Goal: Task Accomplishment & Management: Manage account settings

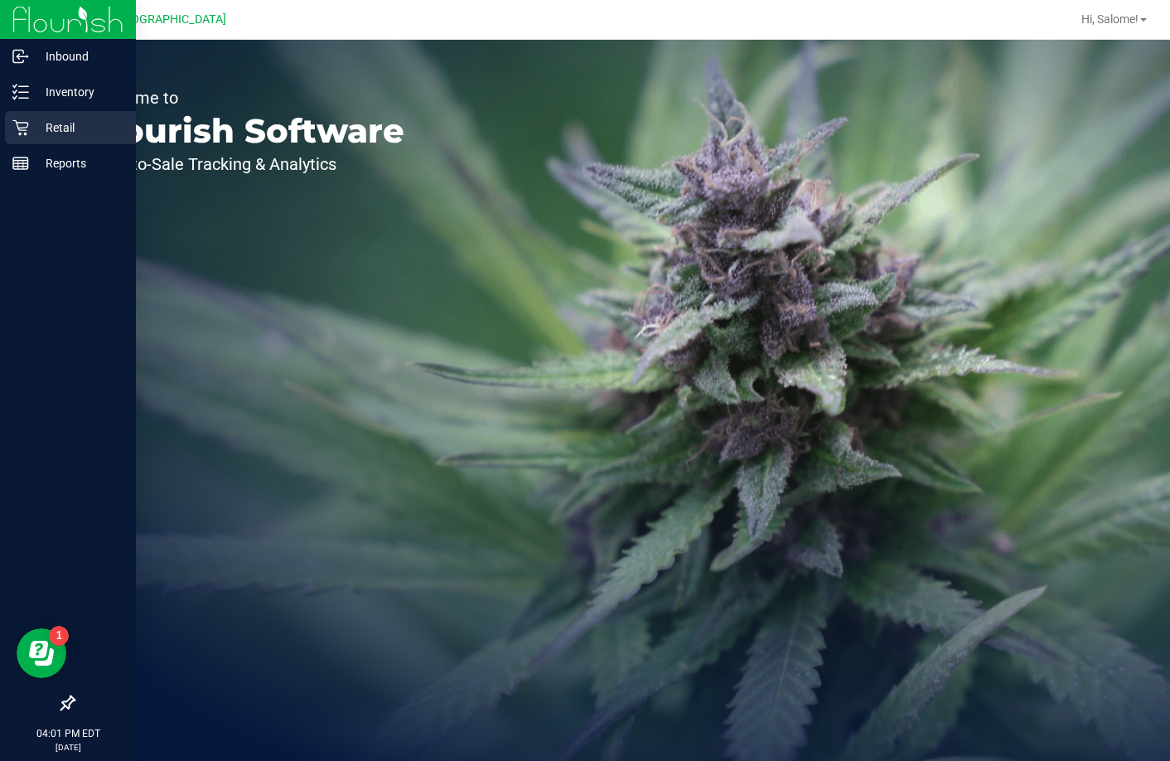
click at [28, 134] on icon at bounding box center [20, 127] width 17 height 17
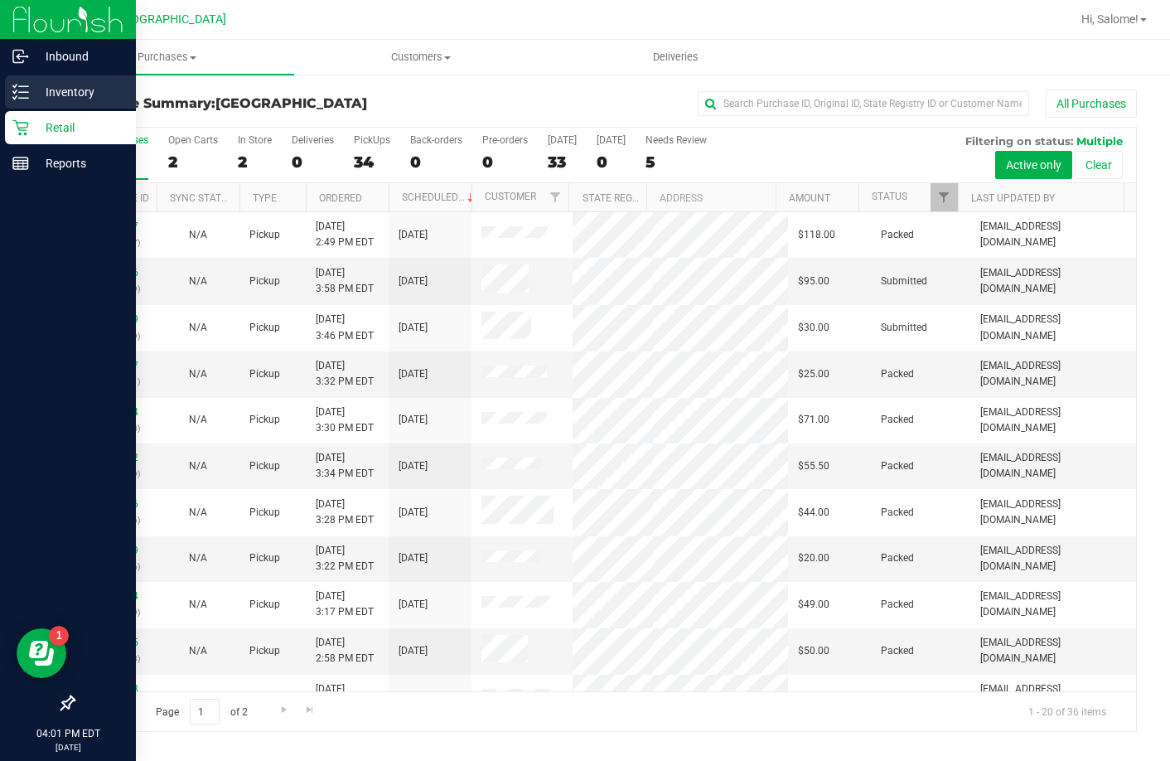
click at [26, 95] on icon at bounding box center [20, 92] width 17 height 17
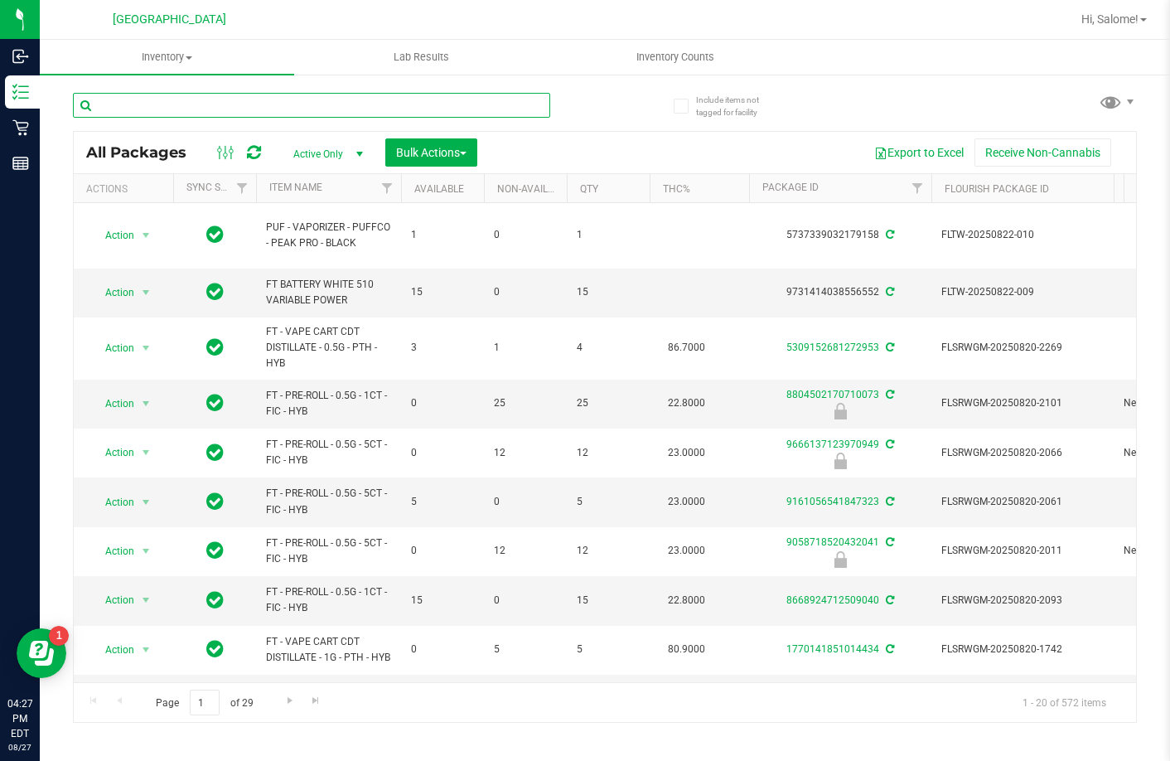
click at [211, 117] on input "text" at bounding box center [311, 105] width 477 height 25
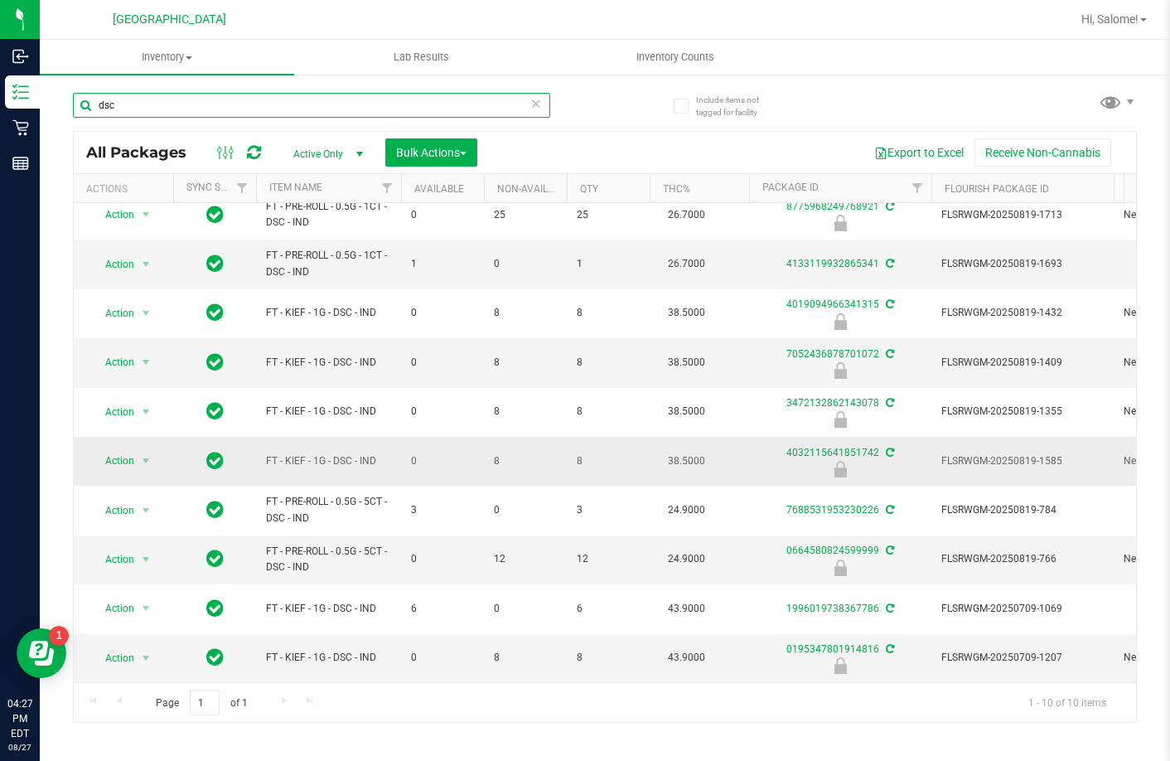
scroll to position [25, 0]
click at [216, 113] on input "dsc" at bounding box center [311, 105] width 477 height 25
type input "gpe"
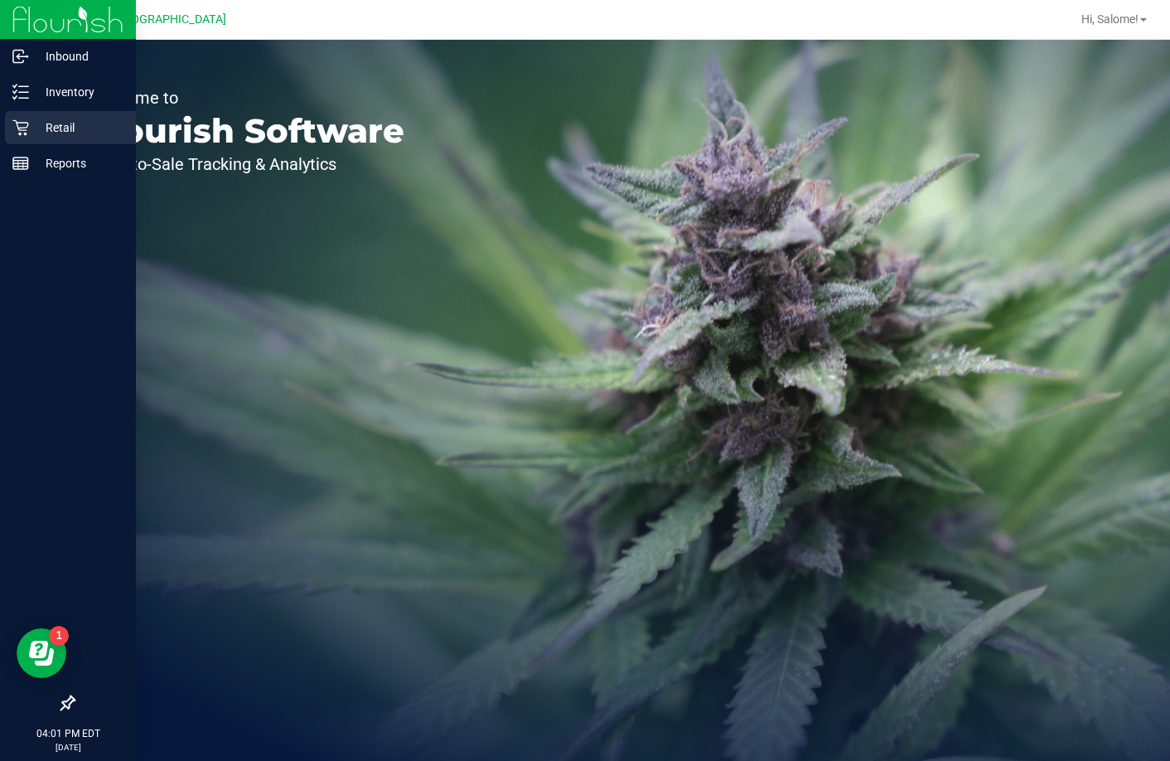
click at [22, 119] on icon at bounding box center [20, 127] width 17 height 17
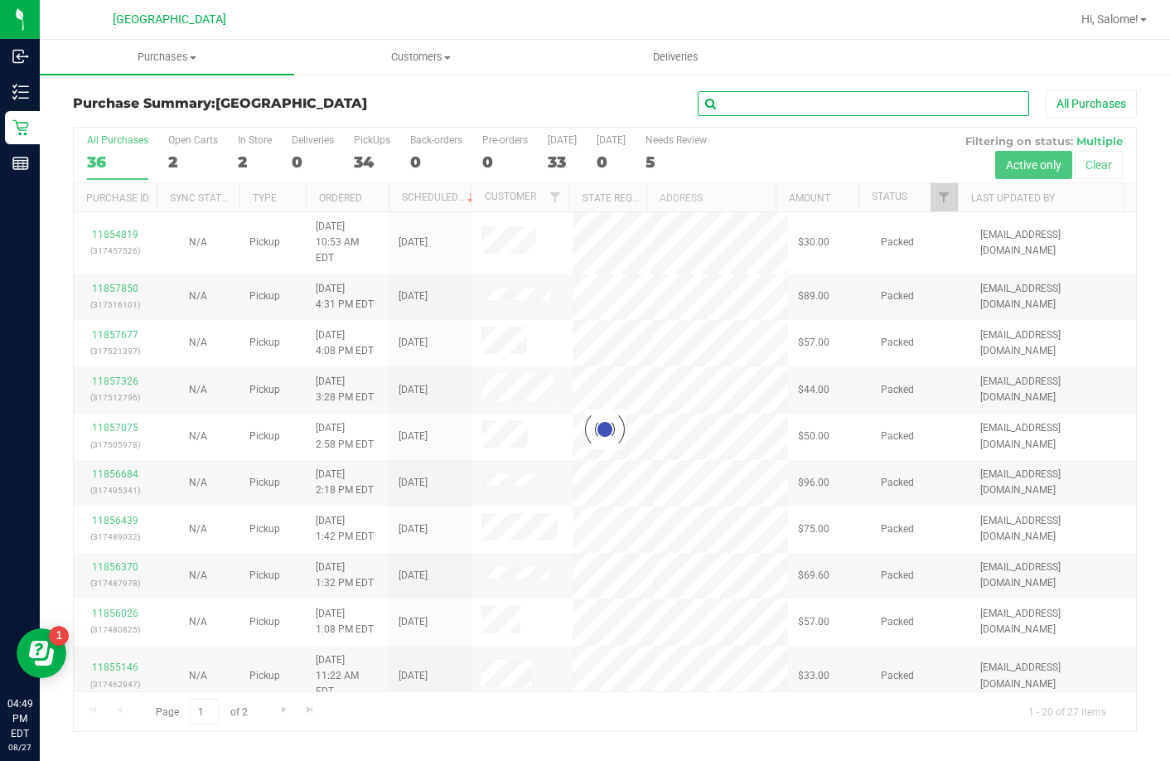
click at [910, 102] on input "text" at bounding box center [864, 103] width 332 height 25
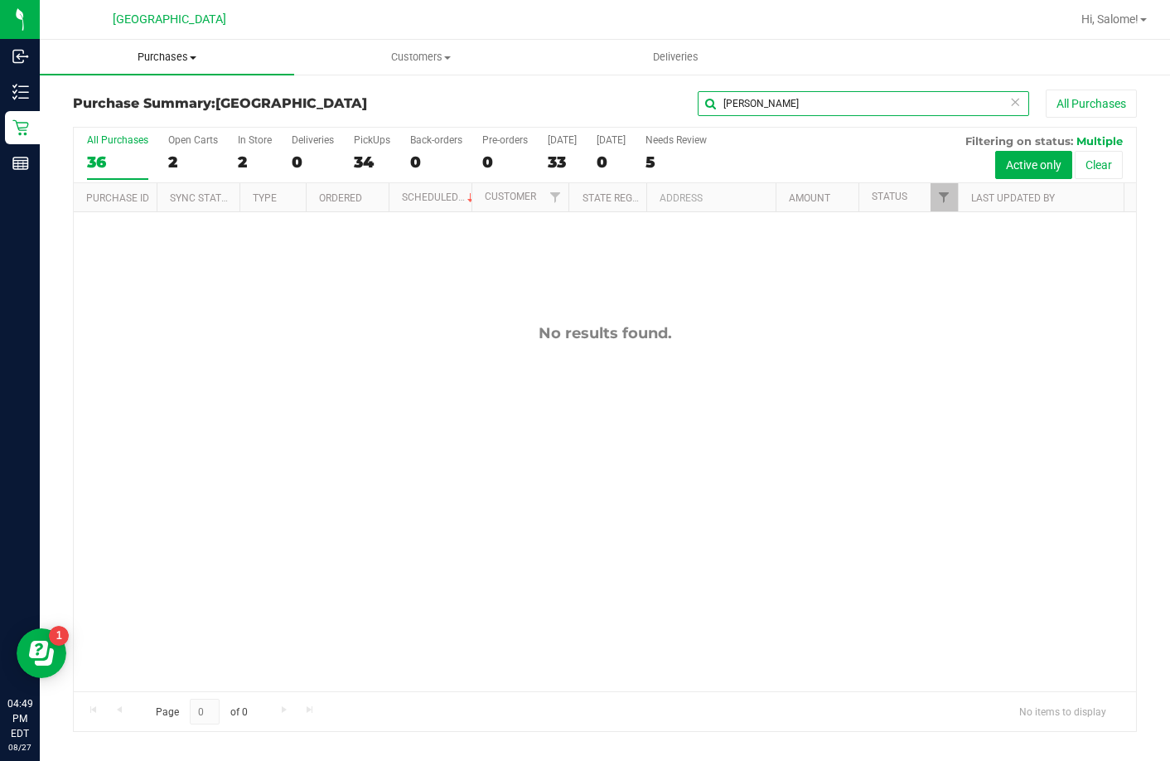
type input "[PERSON_NAME]"
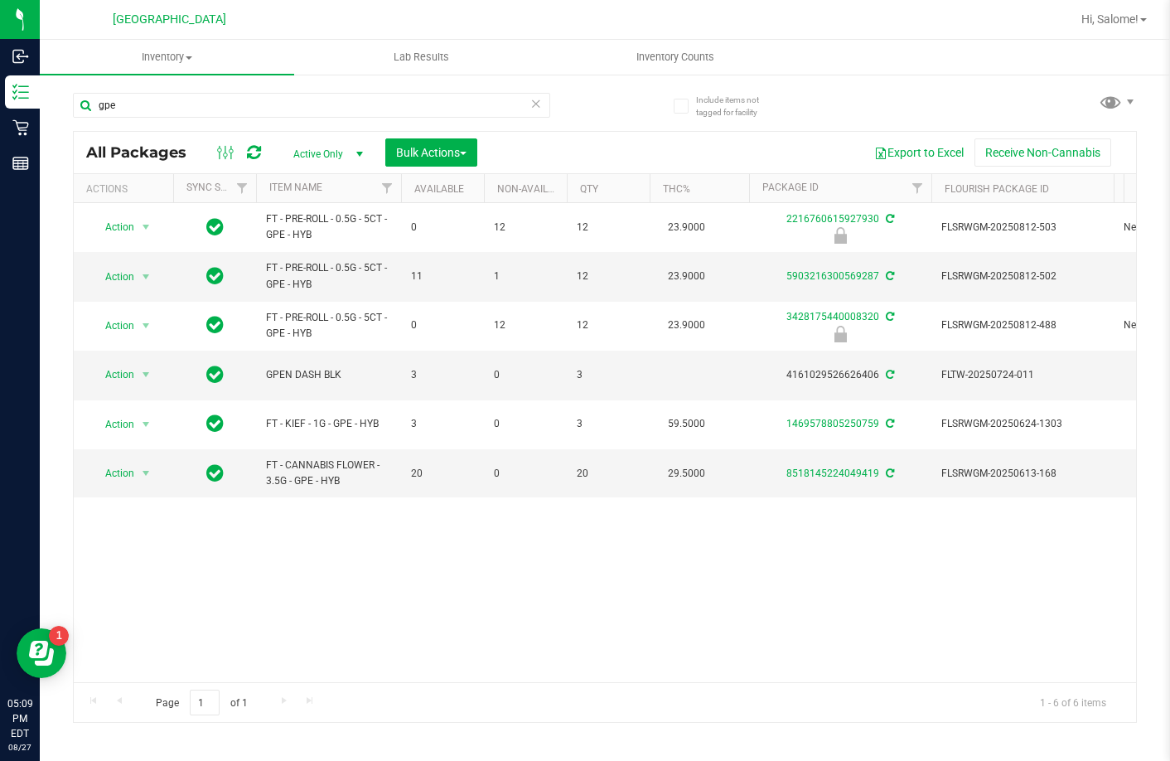
click at [287, 108] on input "gpe" at bounding box center [311, 105] width 477 height 25
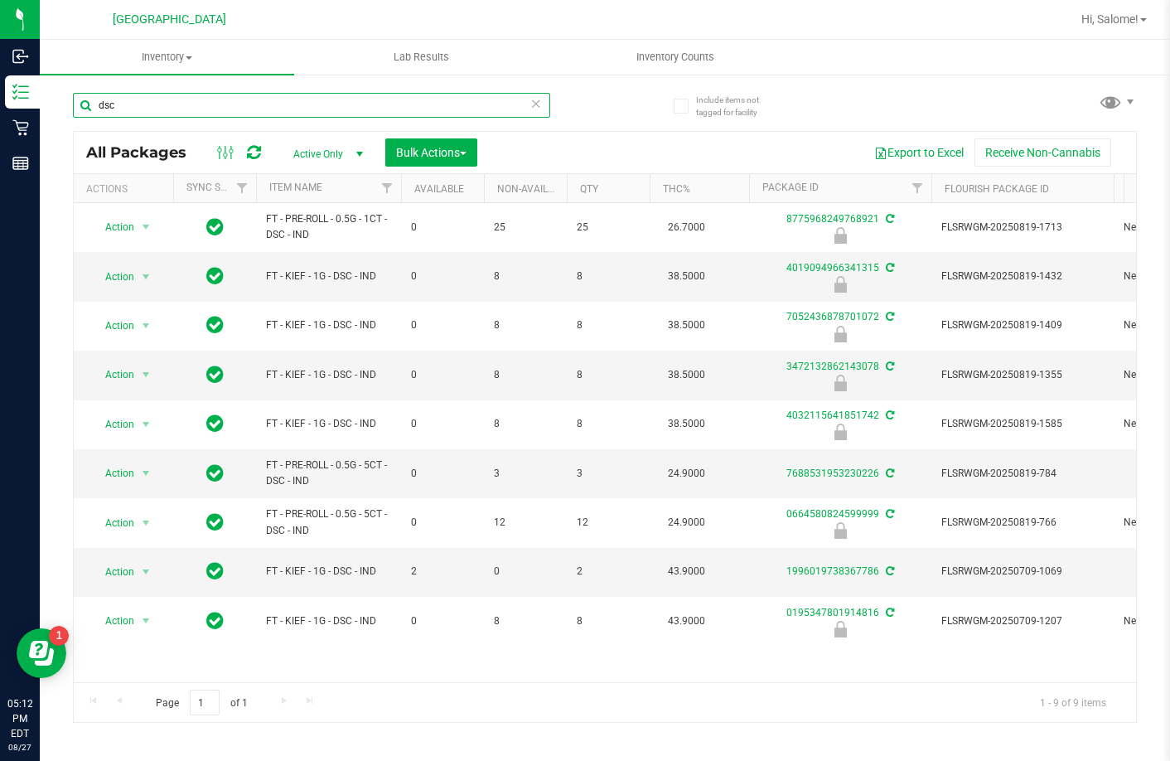
click at [231, 109] on input "dsc" at bounding box center [311, 105] width 477 height 25
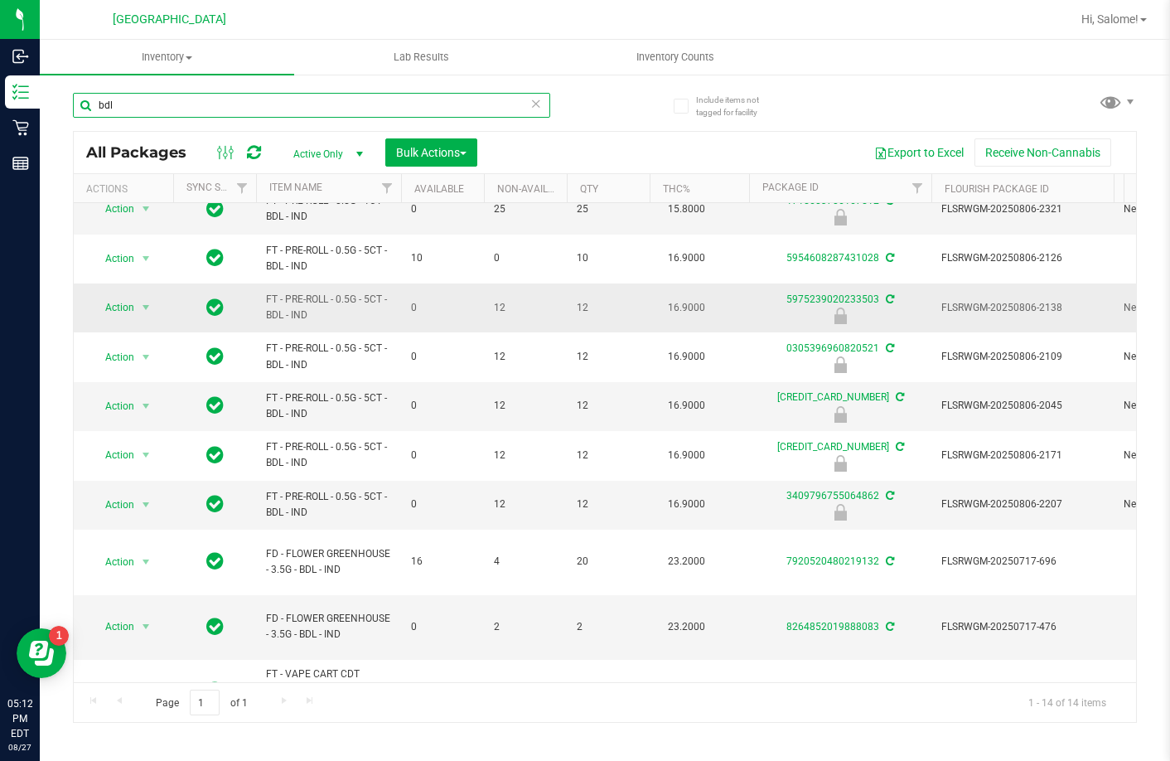
scroll to position [247, 0]
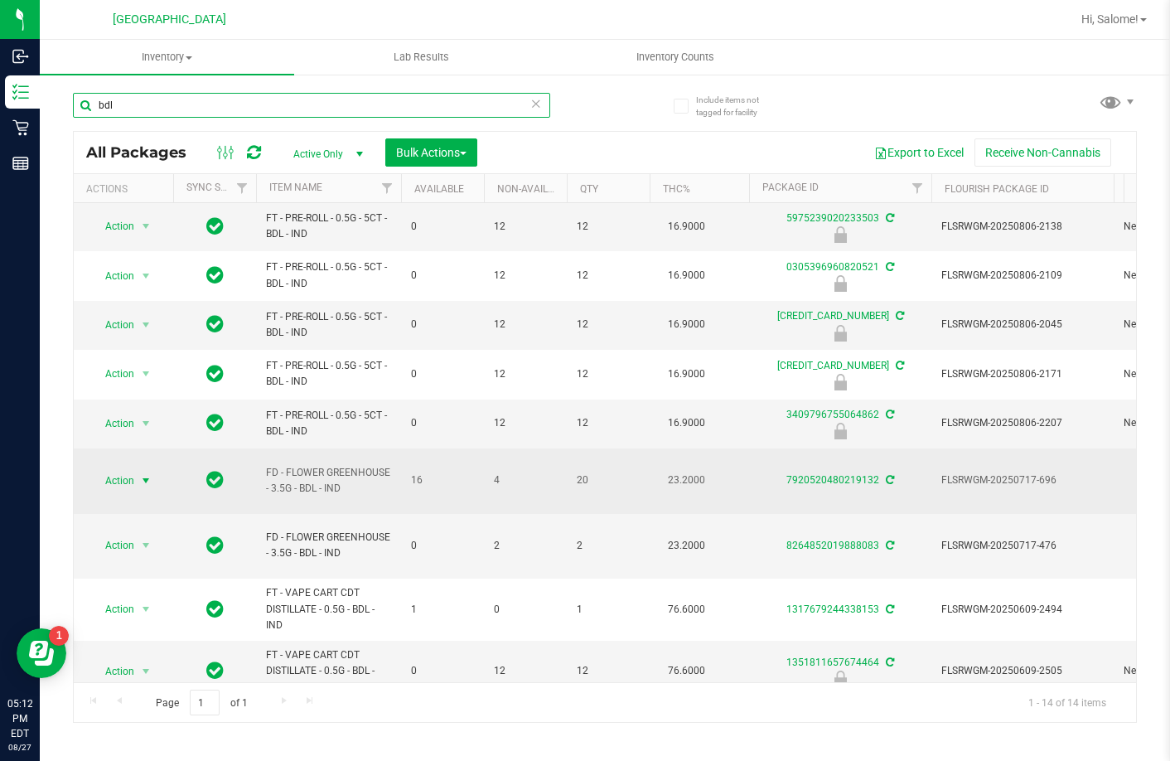
type input "bdl"
click at [137, 475] on span "select" at bounding box center [146, 480] width 21 height 23
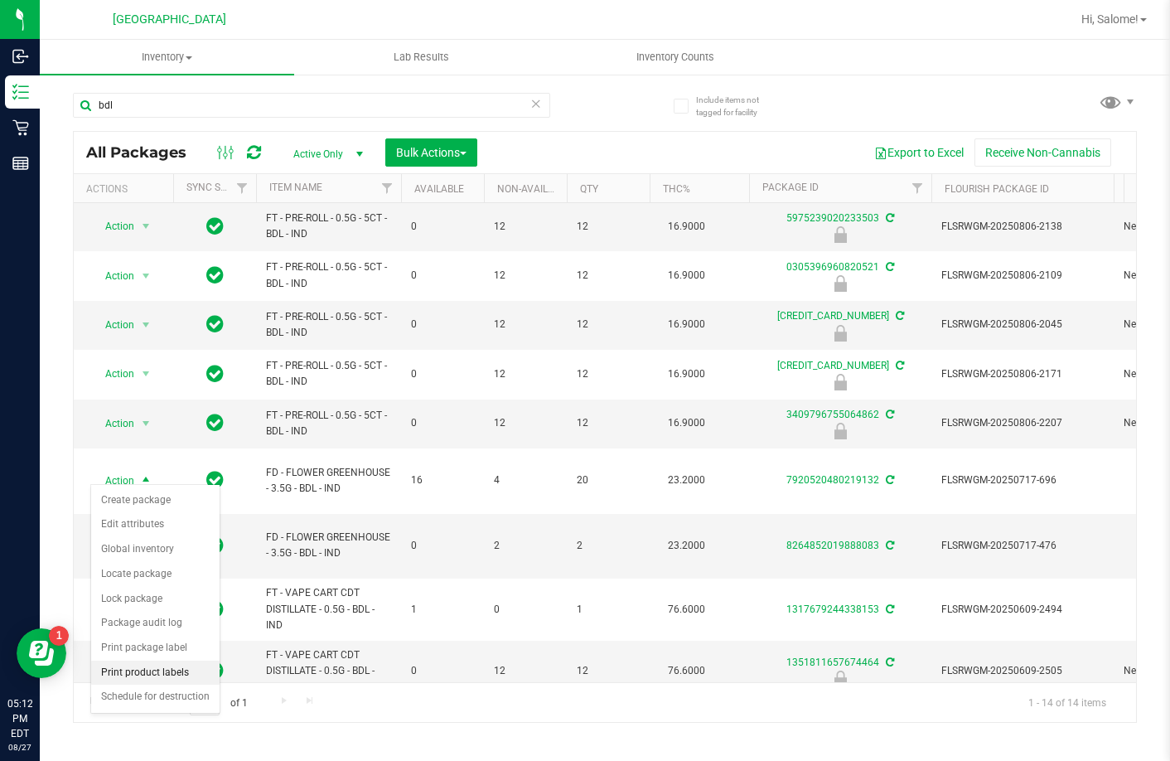
click at [171, 672] on li "Print product labels" at bounding box center [155, 673] width 128 height 25
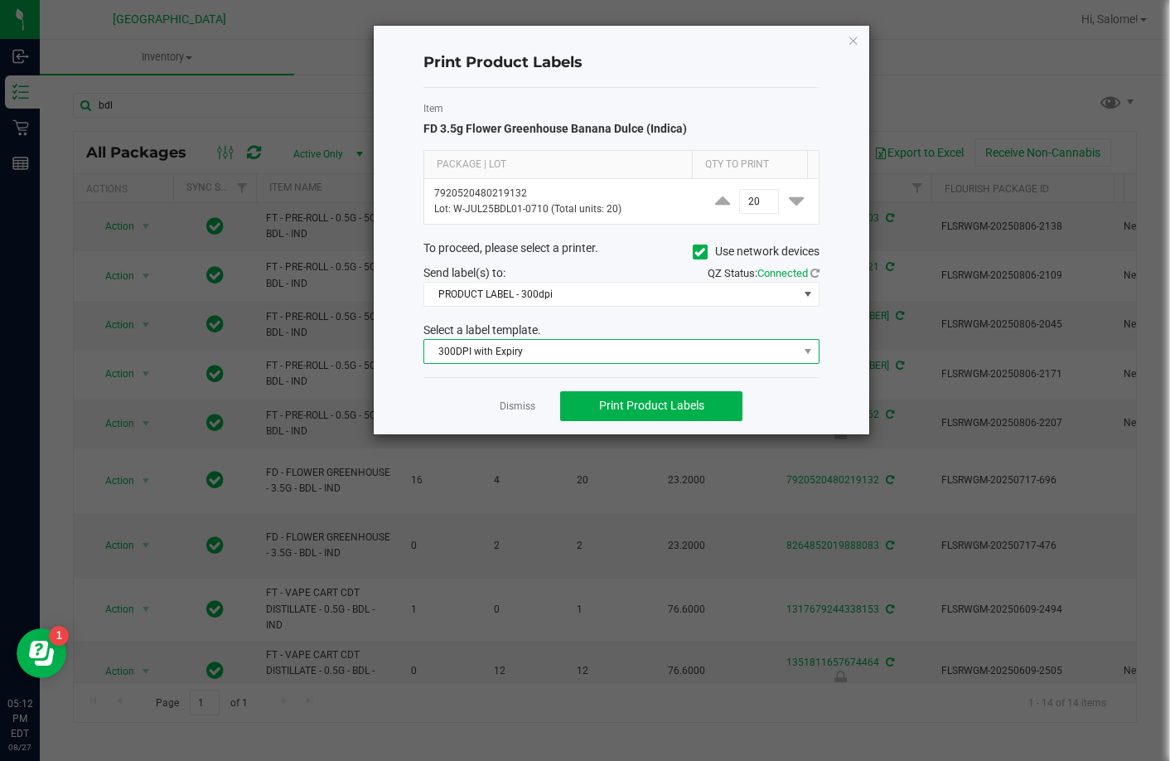
click at [619, 344] on span "300DPI with Expiry" at bounding box center [611, 351] width 374 height 23
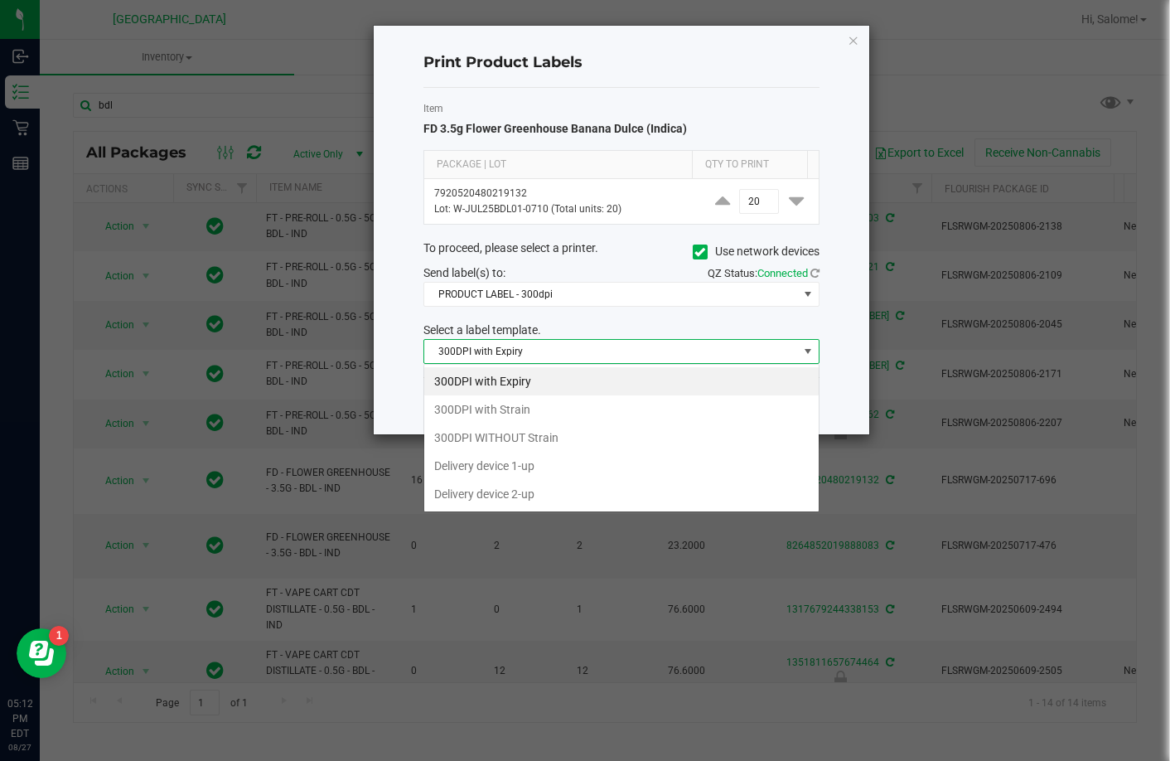
scroll to position [25, 396]
click at [580, 418] on li "300DPI with Strain" at bounding box center [621, 409] width 395 height 28
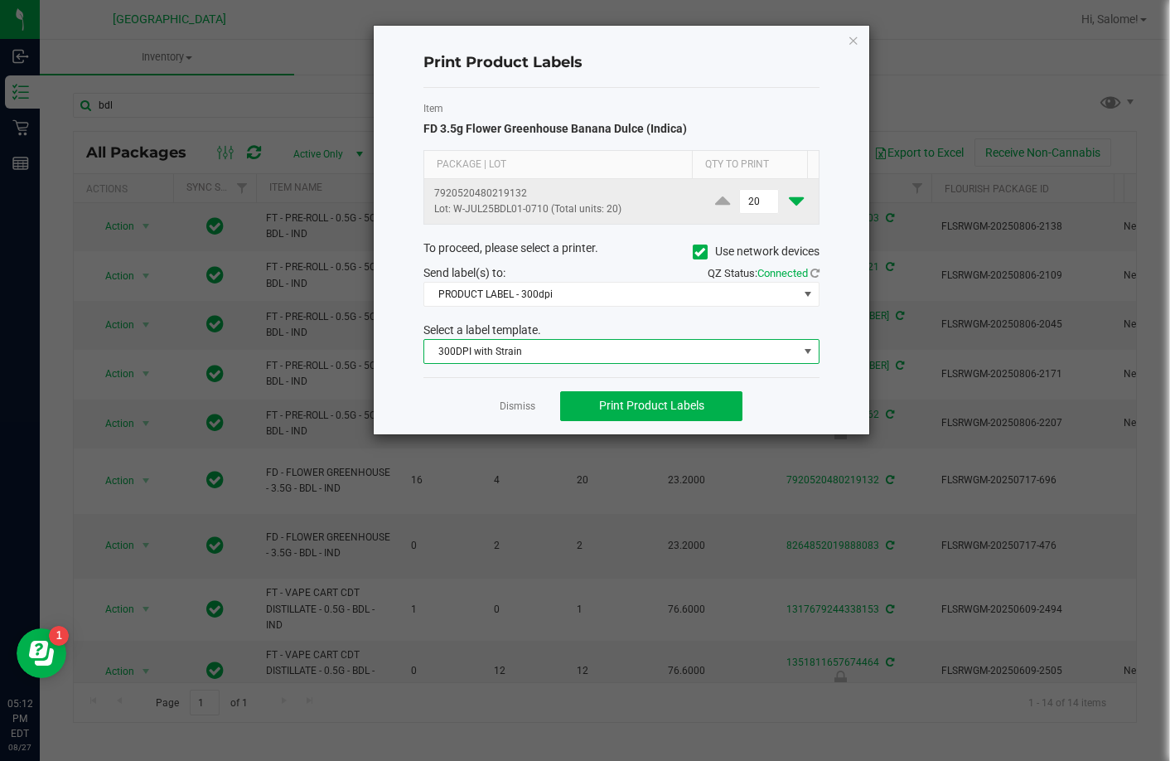
click at [789, 200] on icon at bounding box center [796, 201] width 15 height 21
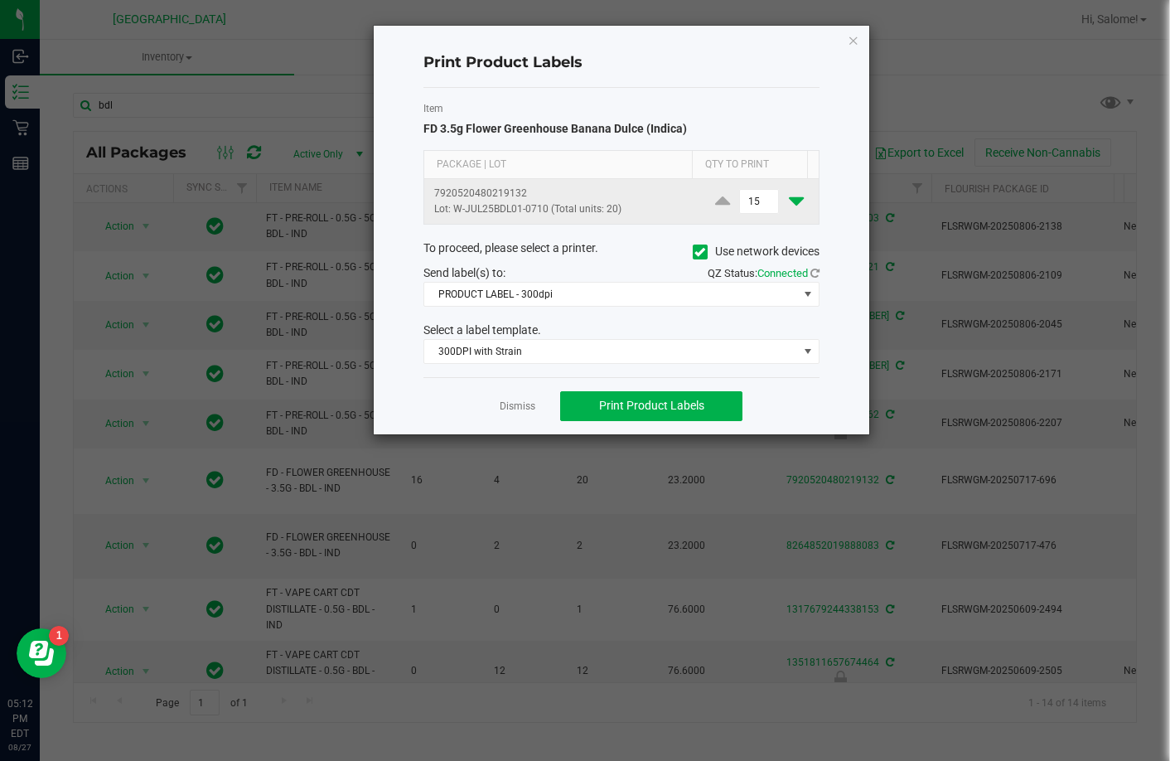
click at [789, 200] on icon at bounding box center [796, 201] width 15 height 21
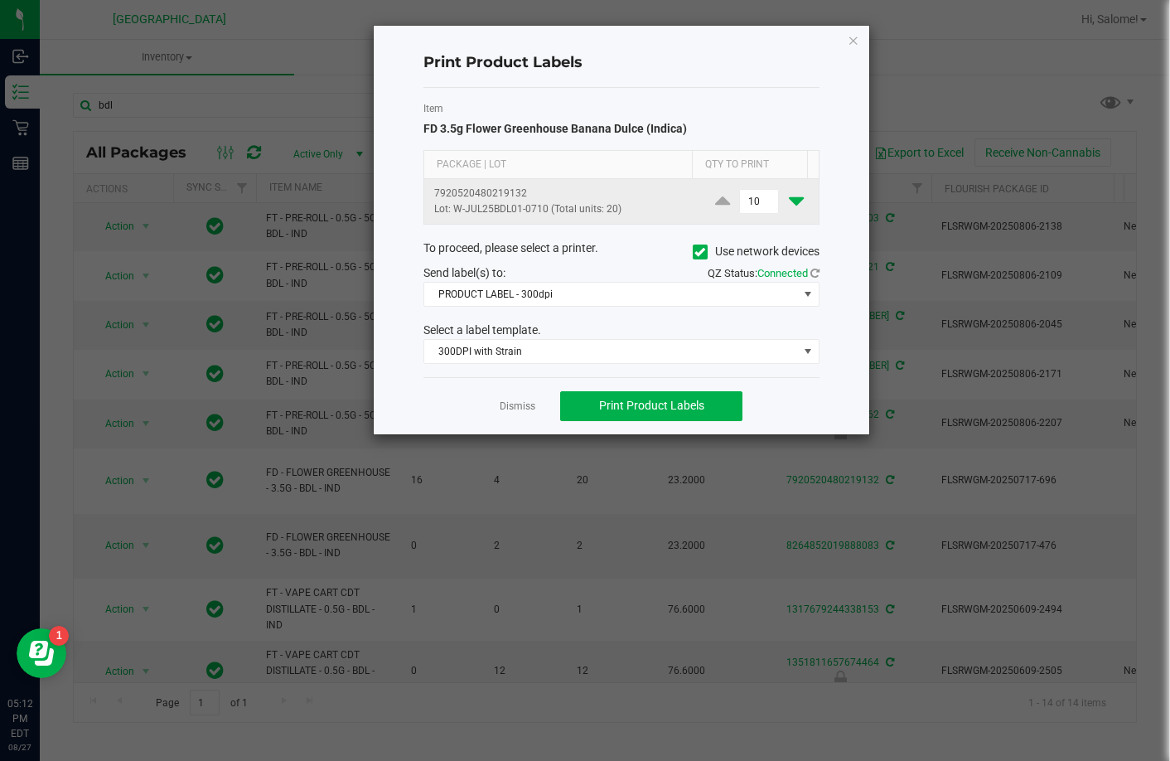
click at [789, 200] on icon at bounding box center [796, 201] width 15 height 21
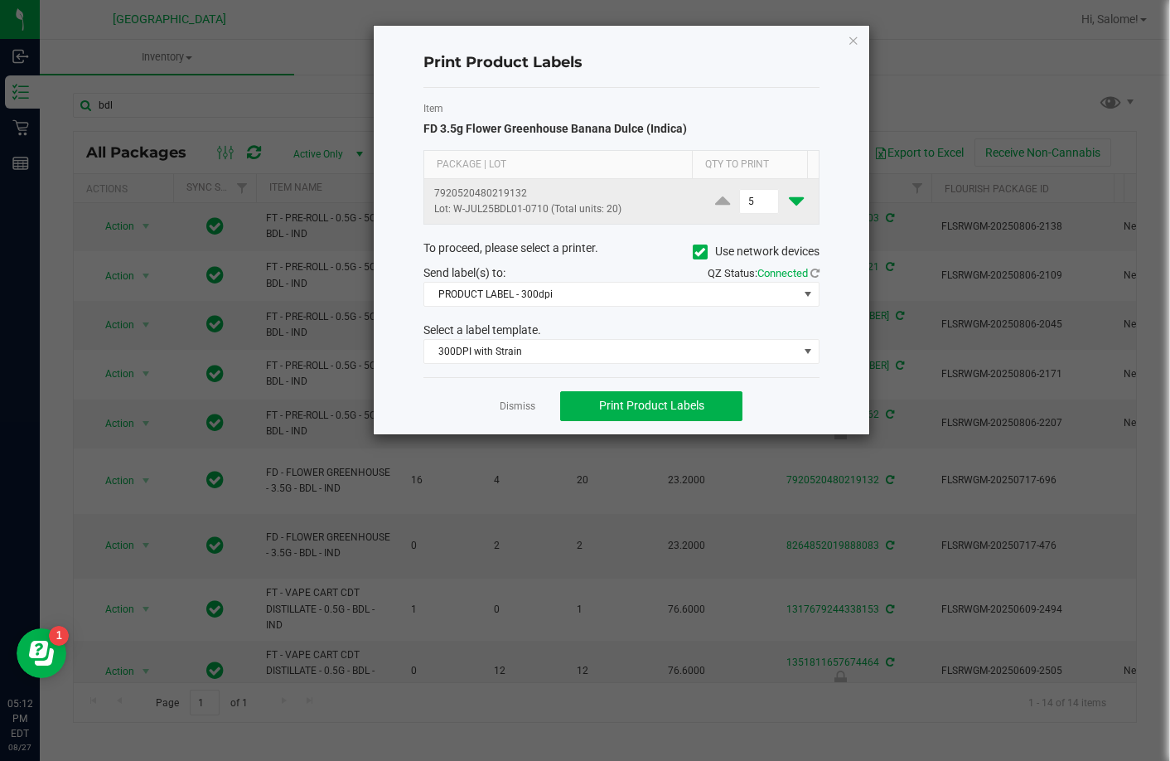
click at [789, 200] on icon at bounding box center [796, 201] width 15 height 21
type input "1"
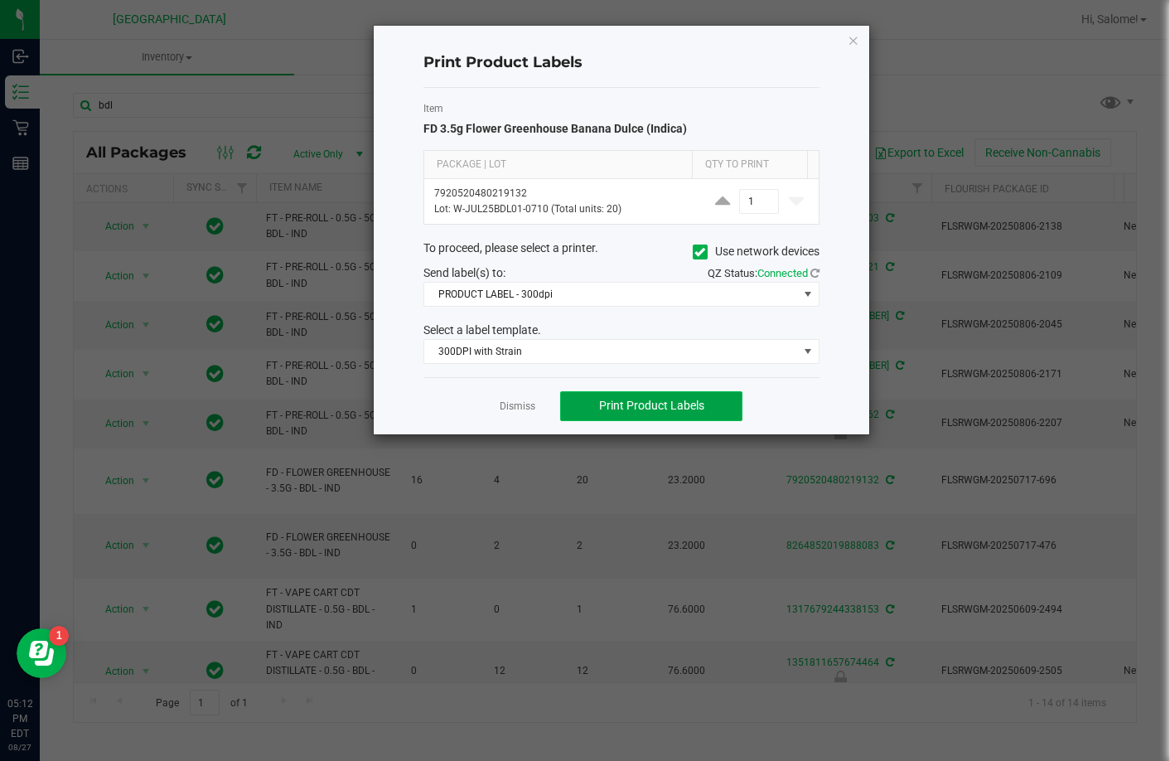
click at [642, 410] on span "Print Product Labels" at bounding box center [651, 405] width 105 height 13
click at [855, 45] on icon "button" at bounding box center [854, 40] width 12 height 20
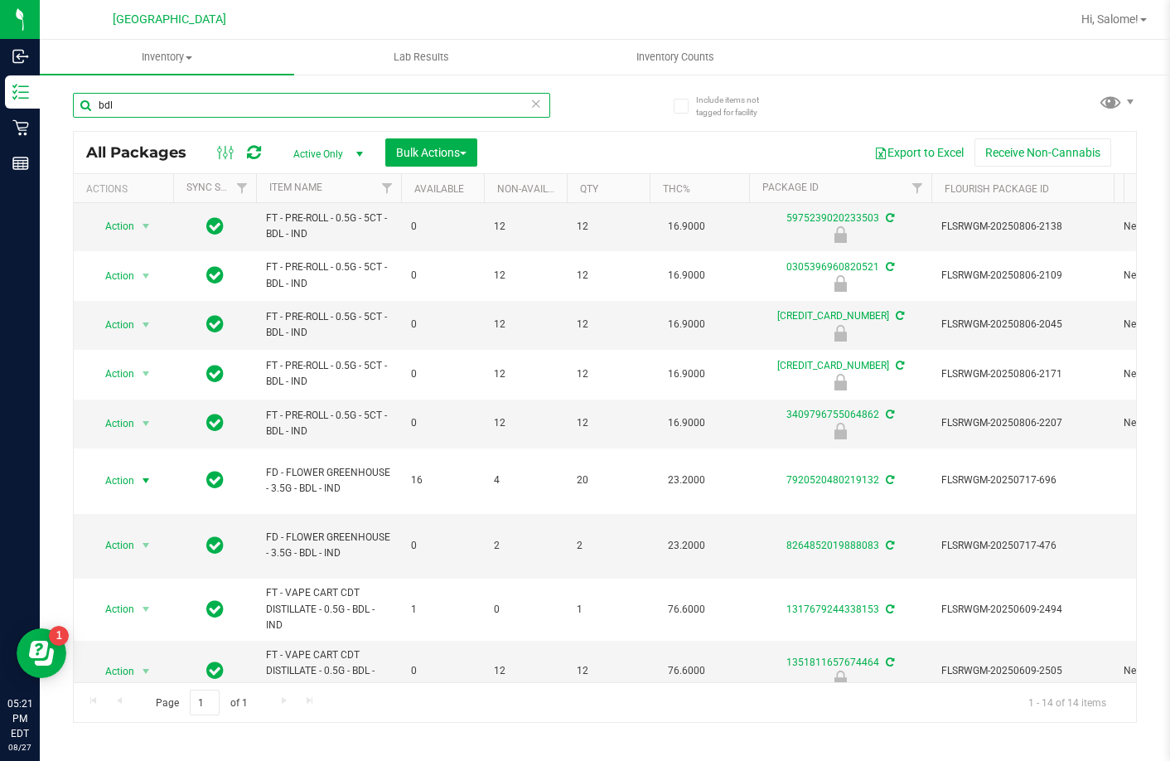
click at [280, 105] on input "bdl" at bounding box center [311, 105] width 477 height 25
type input "8790094502097826"
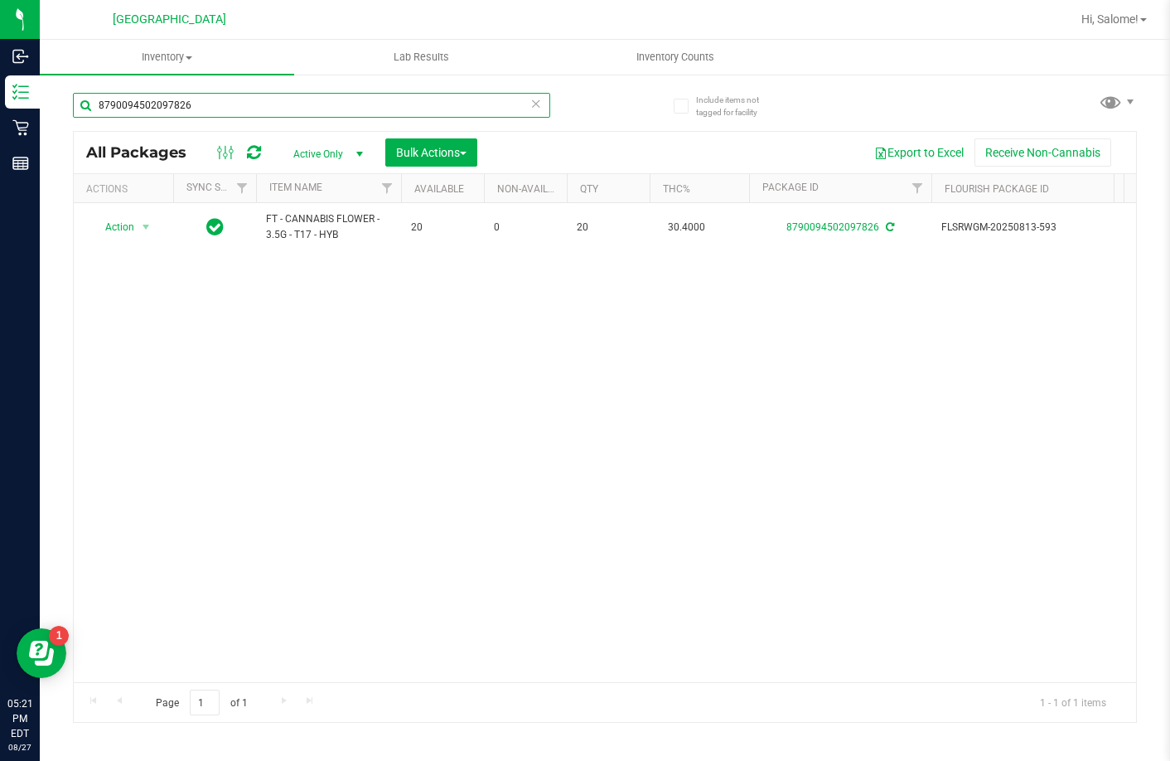
click at [224, 102] on input "8790094502097826" at bounding box center [311, 105] width 477 height 25
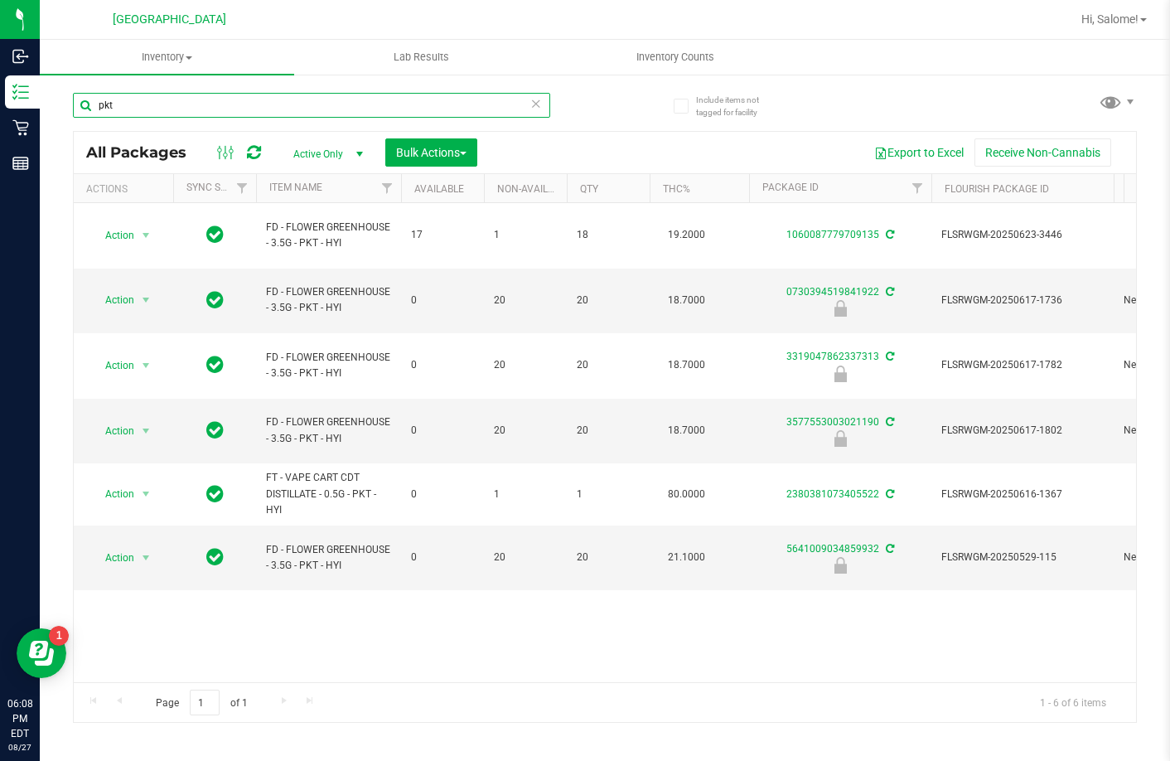
click at [203, 102] on input "pkt" at bounding box center [311, 105] width 477 height 25
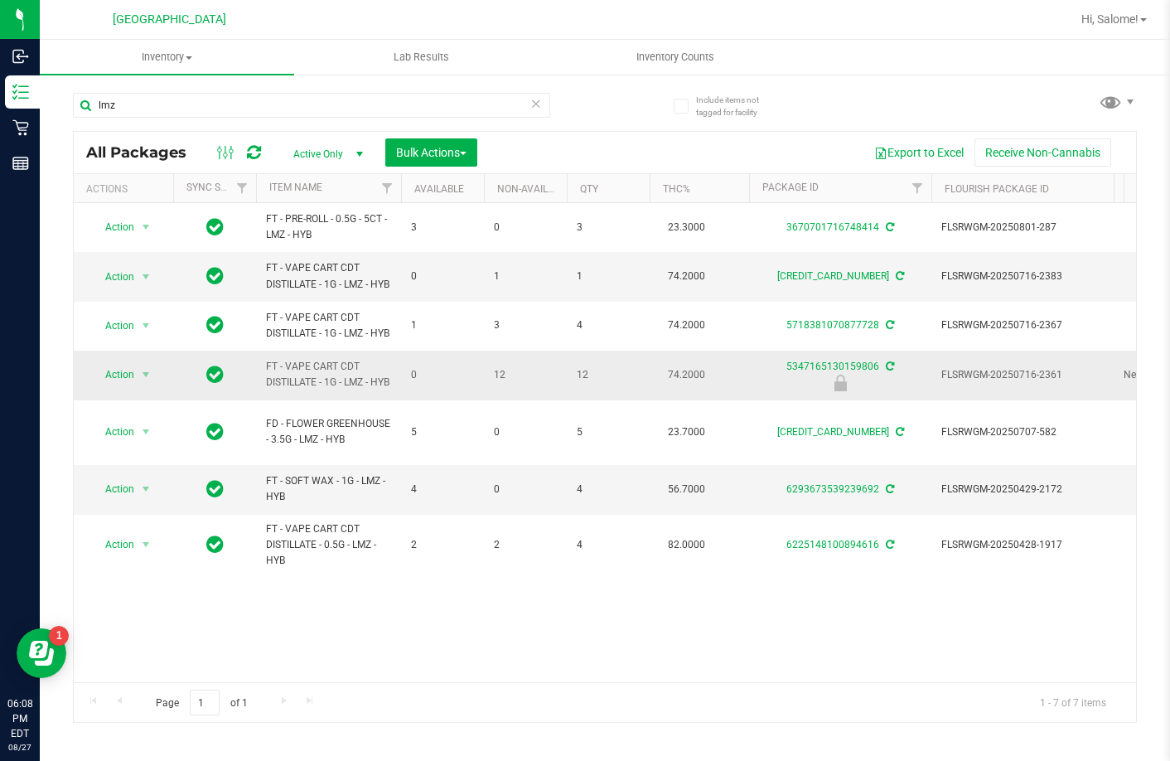
click at [337, 388] on span "FT - VAPE CART CDT DISTILLATE - 1G - LMZ - HYB" at bounding box center [328, 375] width 125 height 32
copy tr "FT - VAPE CART CDT DISTILLATE - 1G - LMZ - HYB"
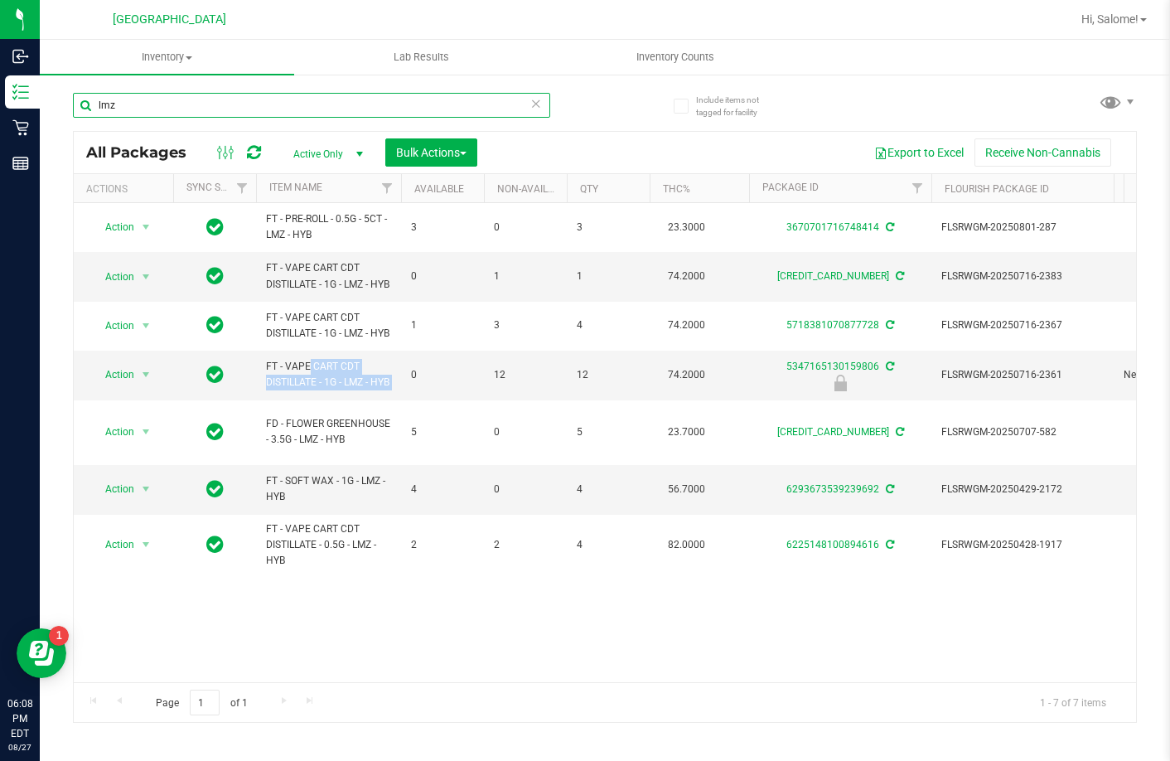
click at [294, 104] on input "lmz" at bounding box center [311, 105] width 477 height 25
paste input "FT - VAPE CART CDT DISTILLATE - 1G - LMZ - HYB"
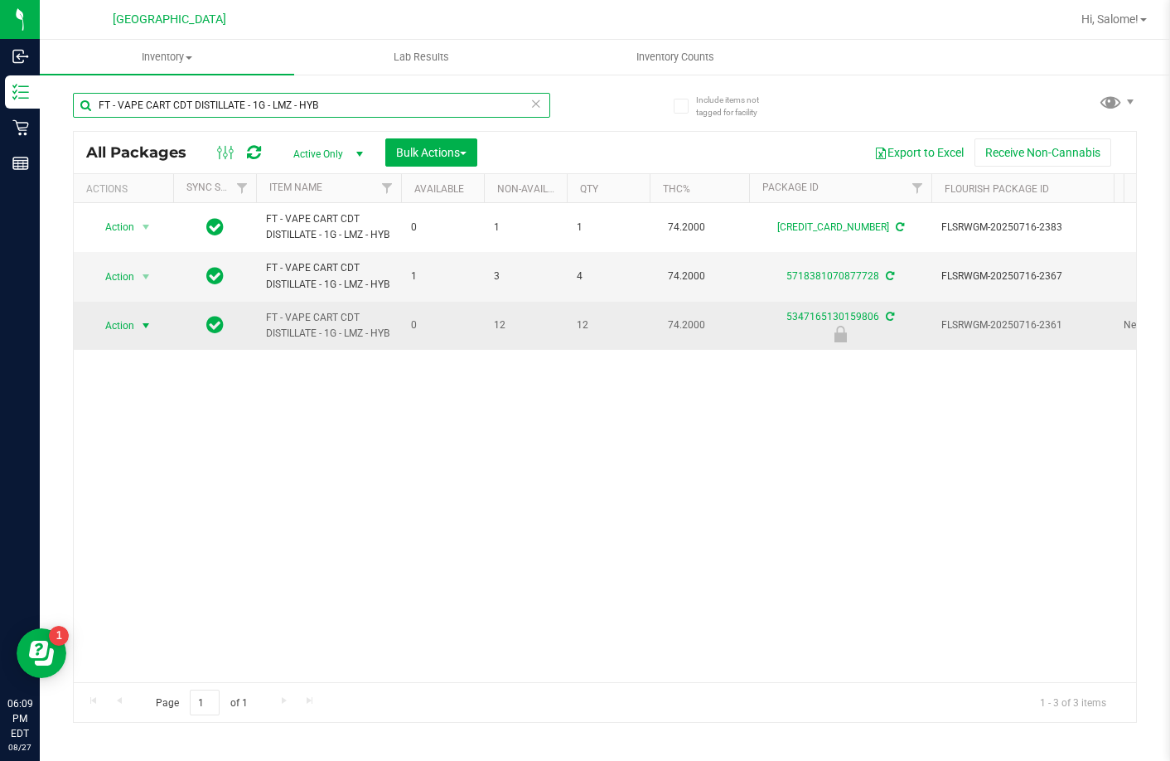
type input "FT - VAPE CART CDT DISTILLATE - 1G - LMZ - HYB"
click at [143, 332] on span "select" at bounding box center [145, 325] width 13 height 13
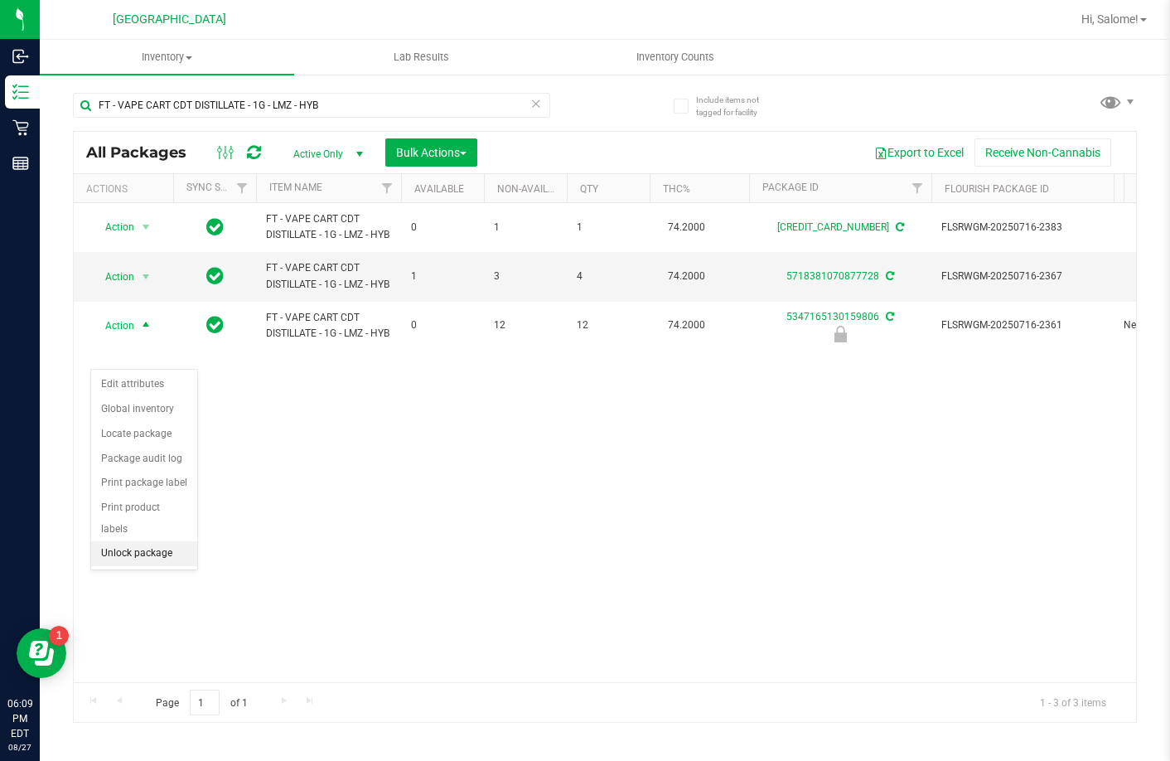
click at [159, 541] on li "Unlock package" at bounding box center [144, 553] width 106 height 25
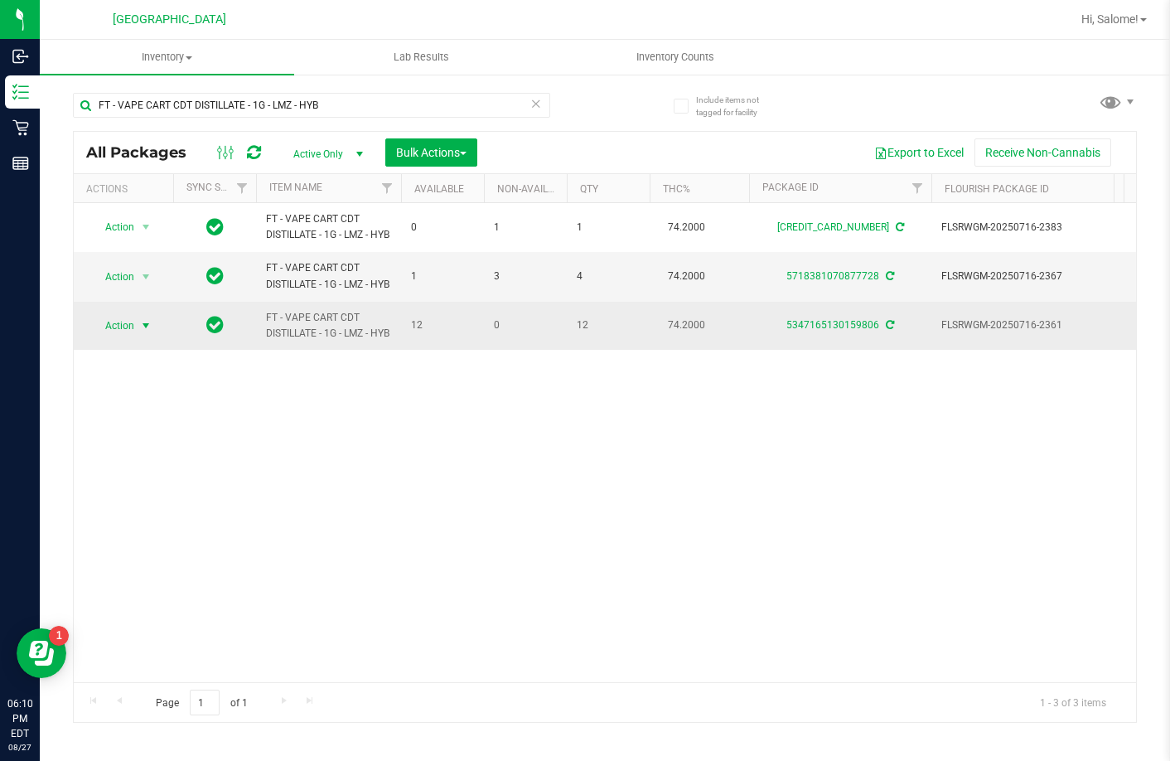
click at [144, 332] on span "select" at bounding box center [145, 325] width 13 height 13
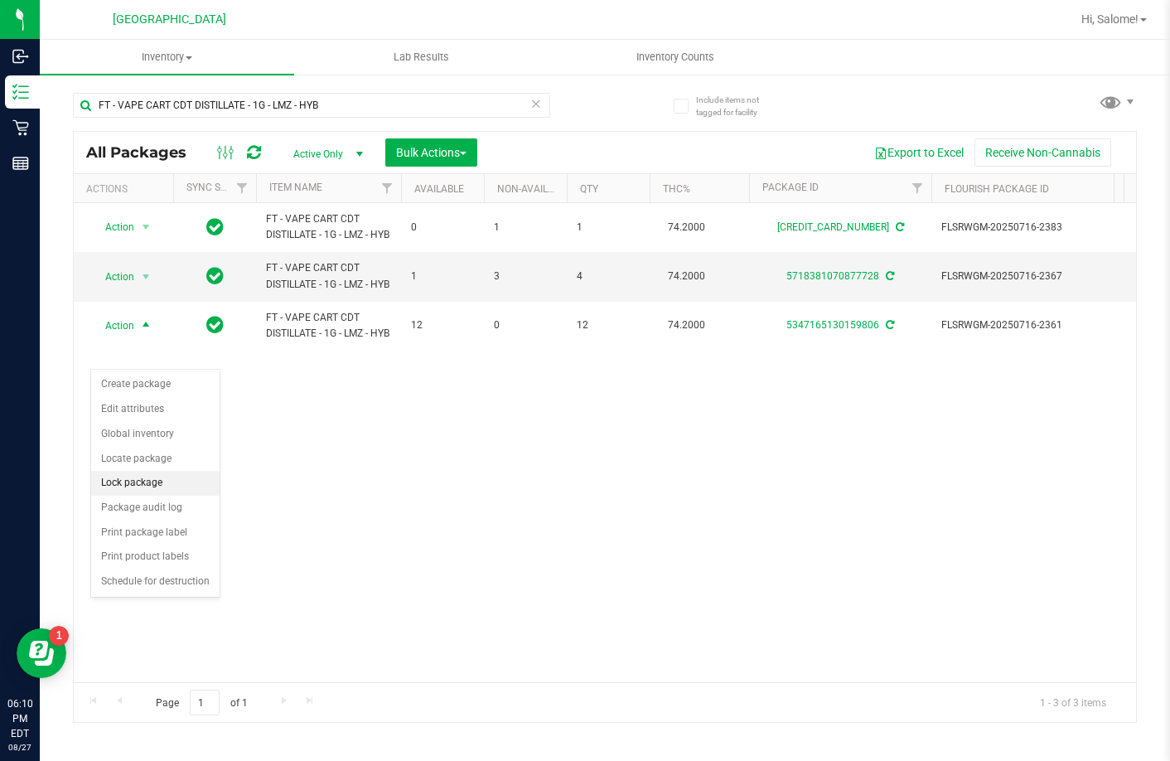
click at [156, 472] on li "Lock package" at bounding box center [155, 483] width 128 height 25
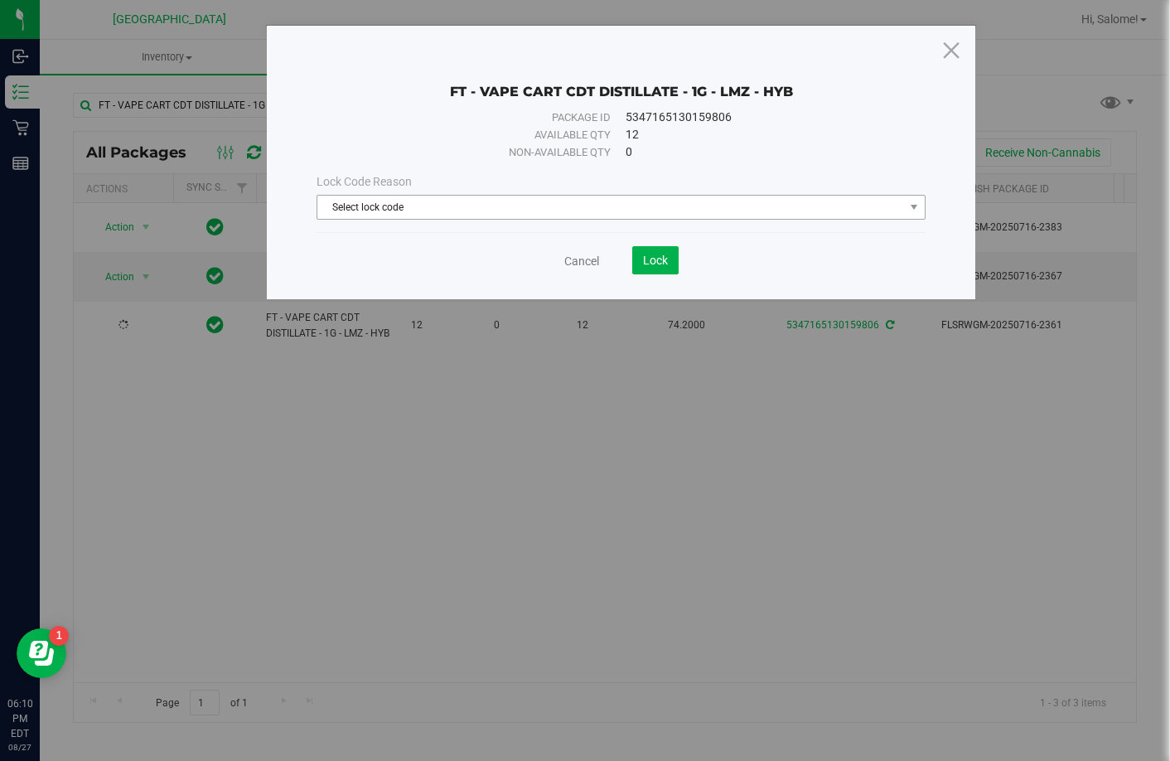
click at [700, 203] on span "Select lock code" at bounding box center [610, 207] width 586 height 23
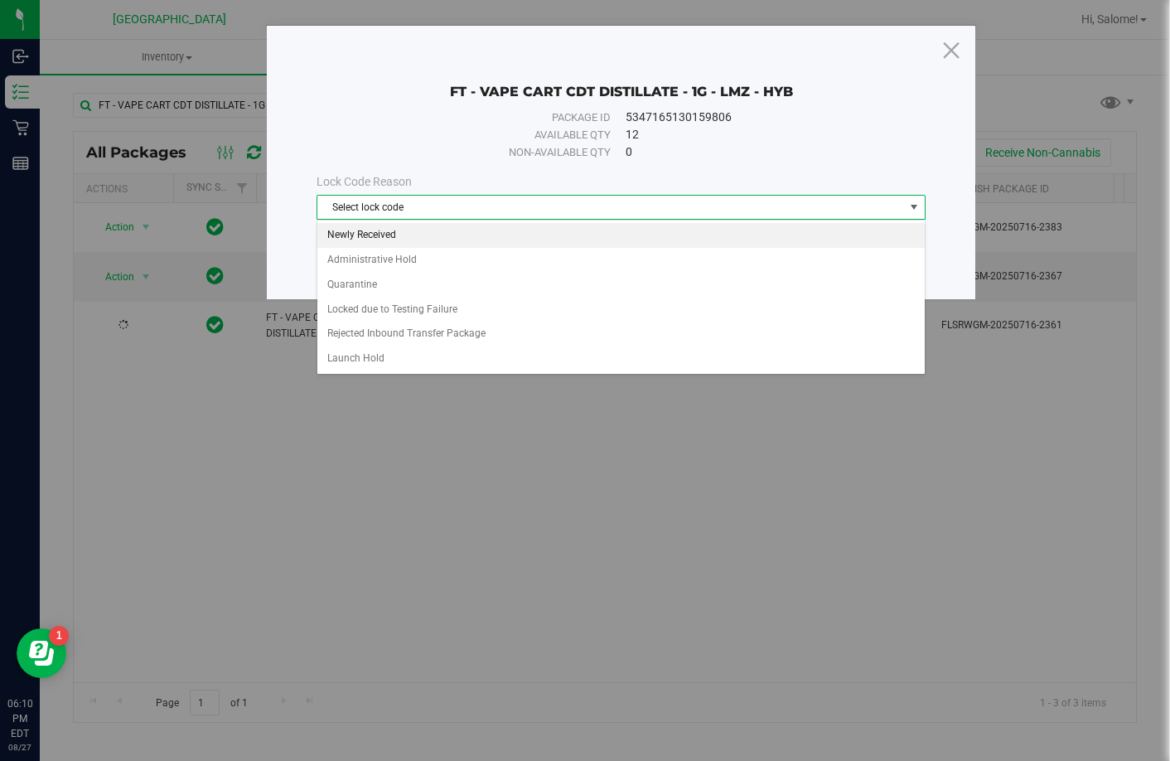
click at [464, 240] on li "Newly Received" at bounding box center [620, 235] width 607 height 25
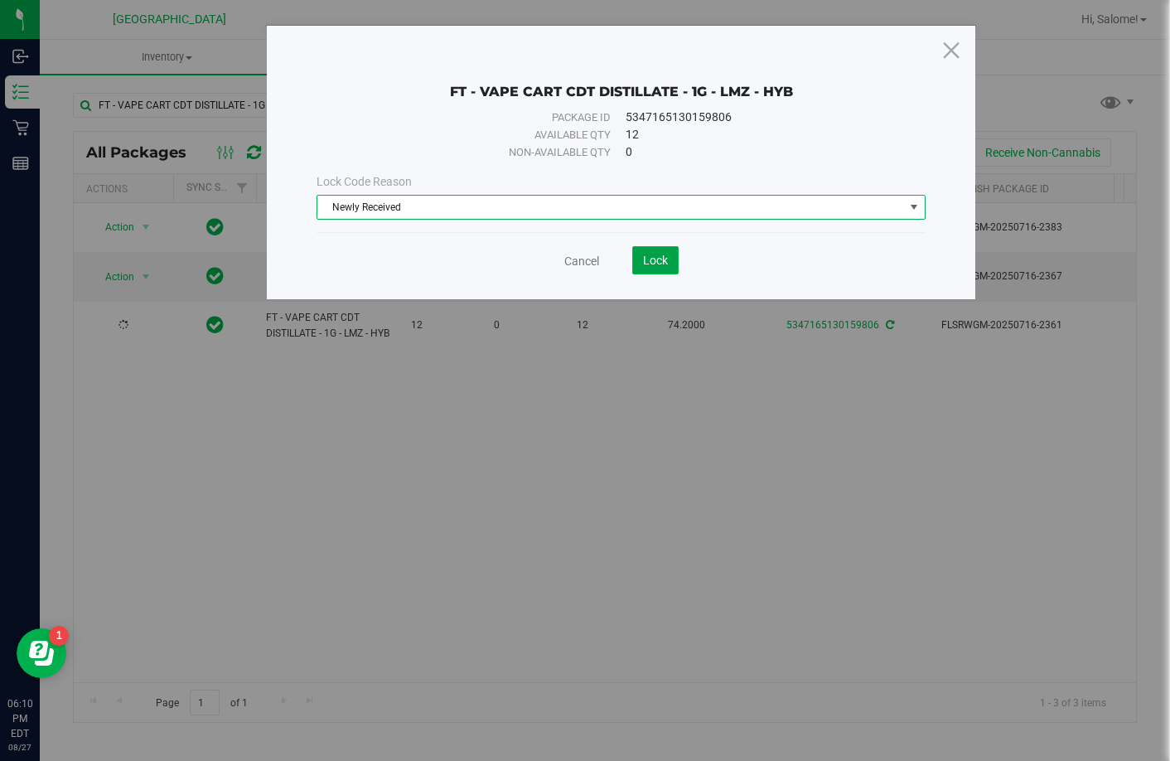
click at [674, 254] on button "Lock" at bounding box center [655, 260] width 46 height 28
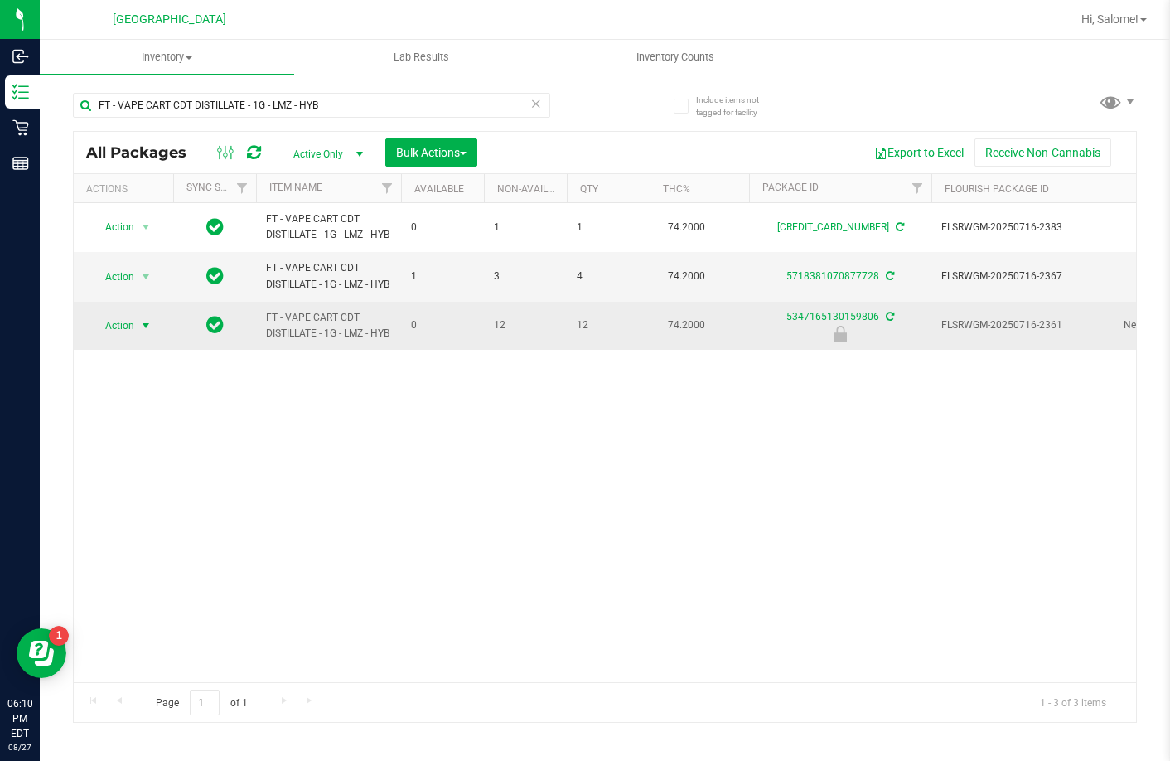
click at [133, 337] on span "Action" at bounding box center [112, 325] width 45 height 23
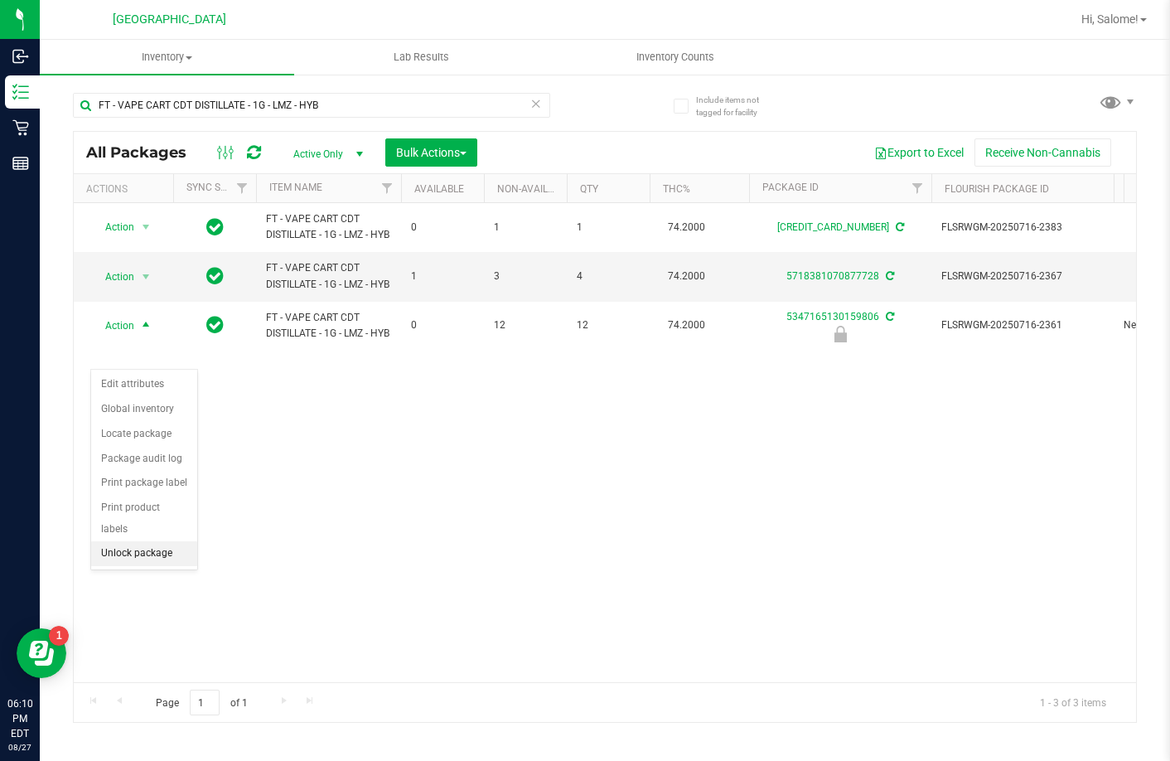
click at [162, 541] on li "Unlock package" at bounding box center [144, 553] width 106 height 25
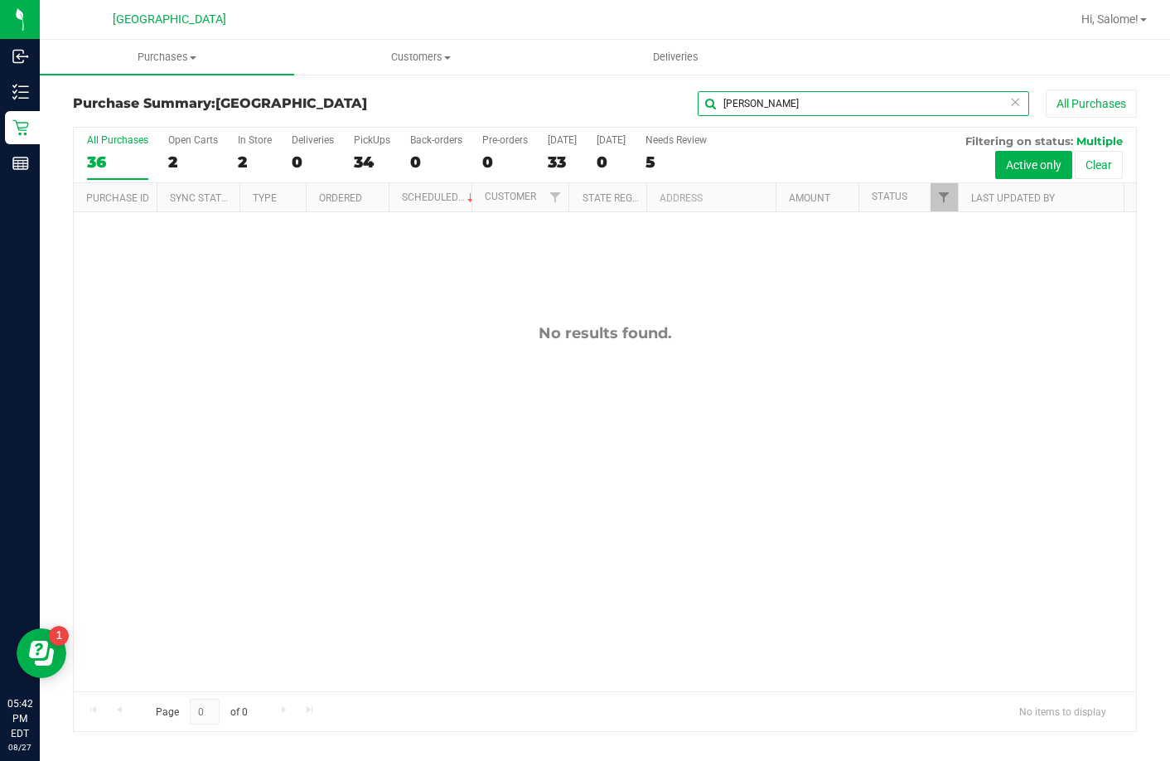
click at [756, 99] on input "candi" at bounding box center [864, 103] width 332 height 25
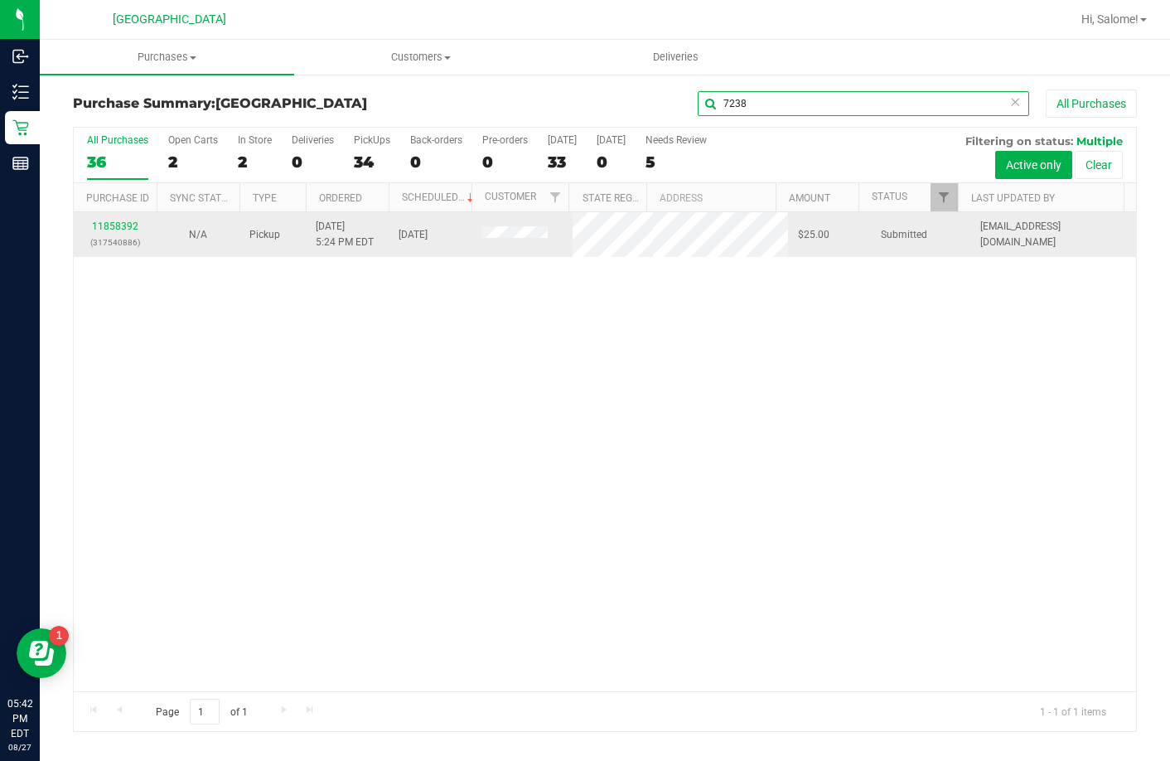
type input "7238"
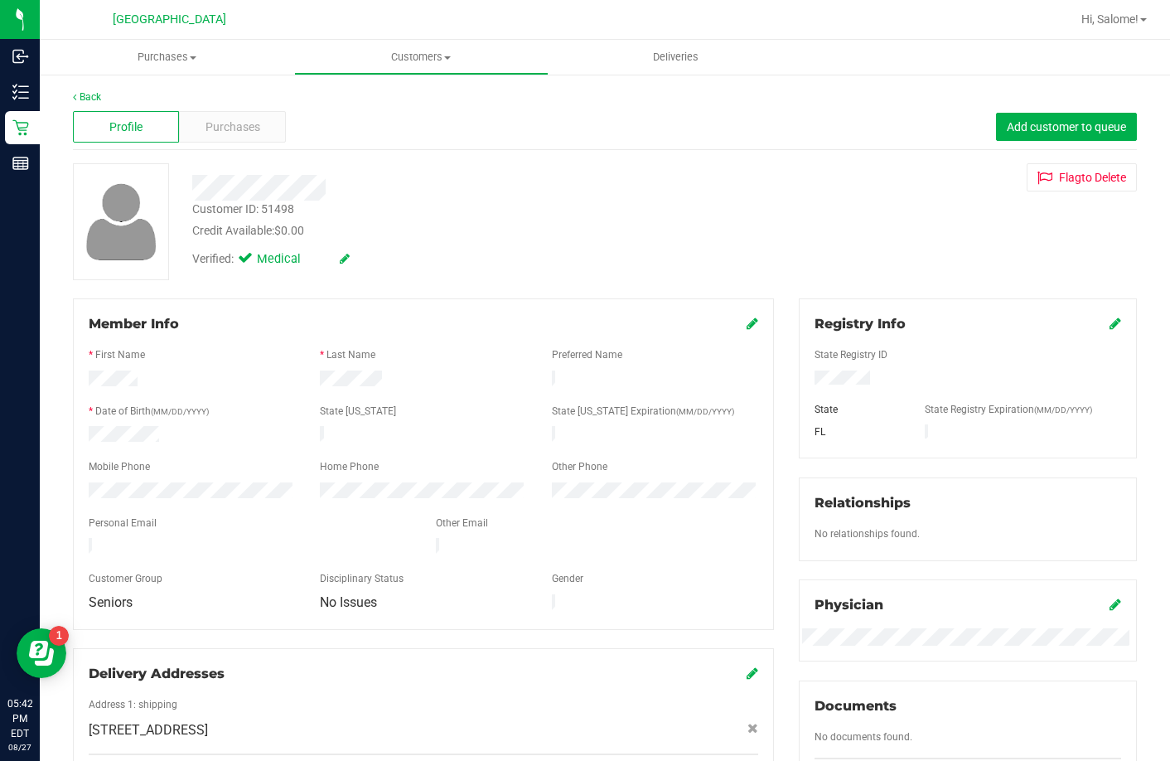
click at [286, 209] on div "Customer ID: 51498" at bounding box center [243, 209] width 102 height 17
copy div "51498"
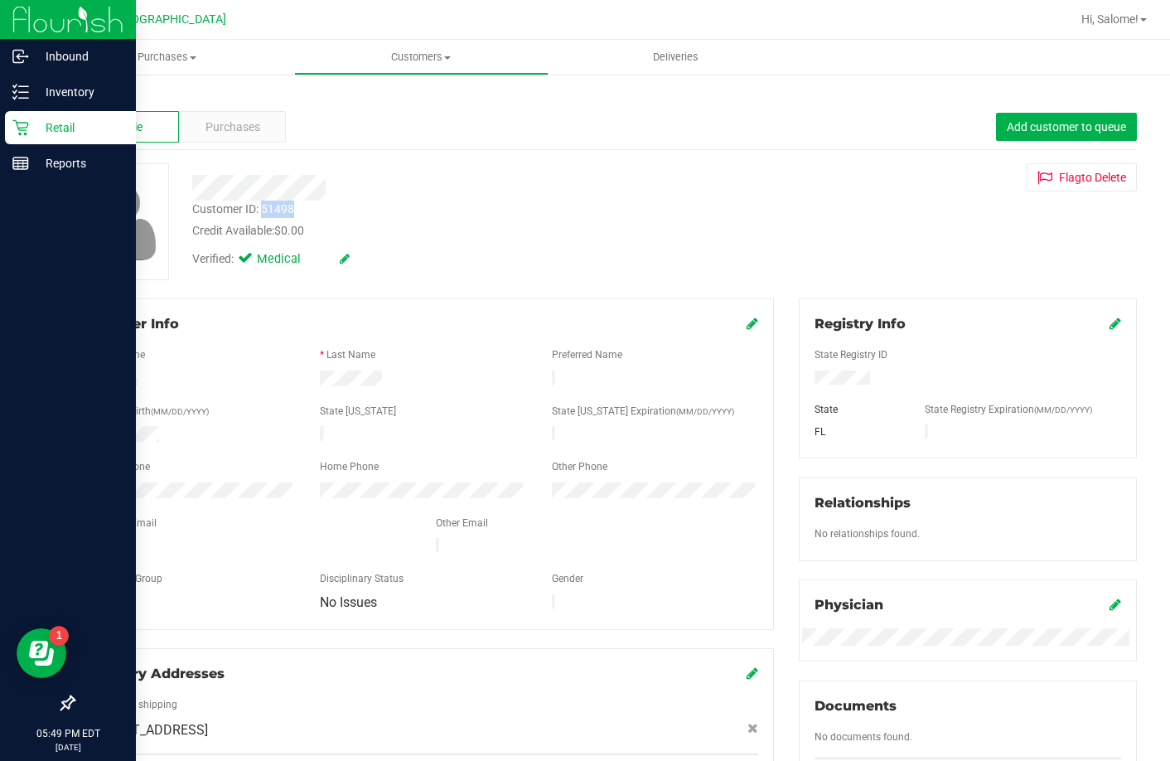
click at [31, 119] on p "Retail" at bounding box center [78, 128] width 99 height 20
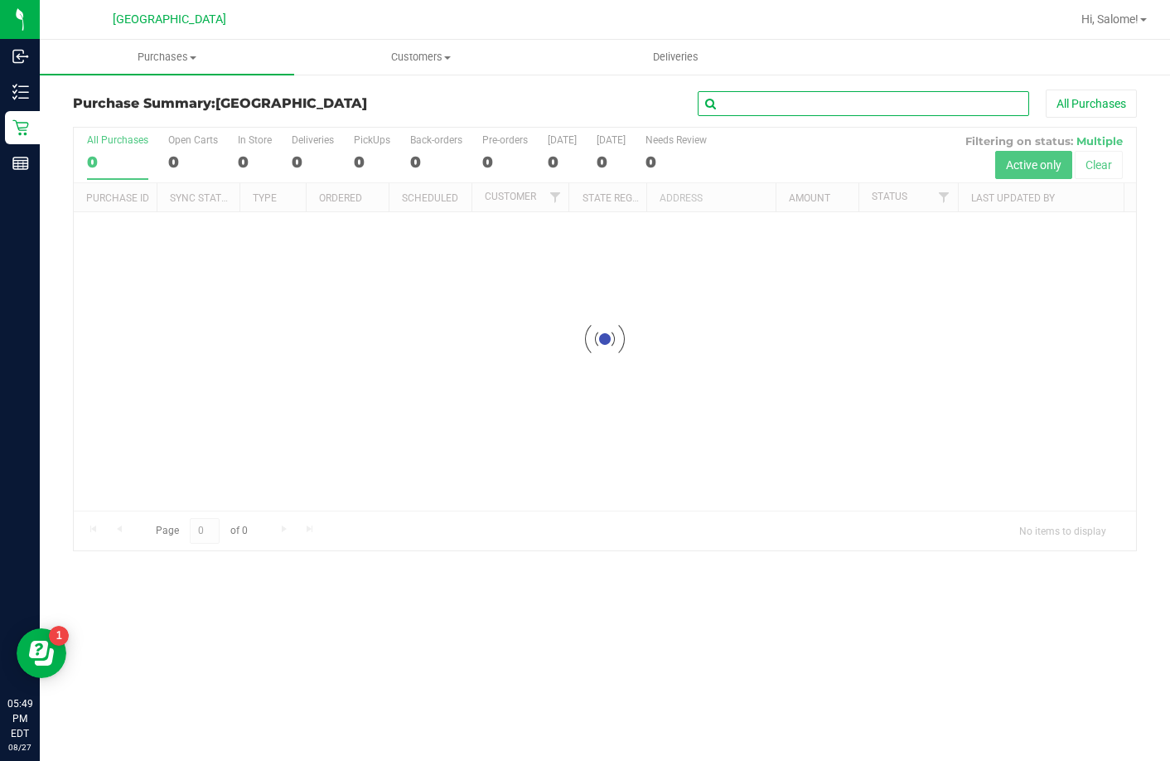
click at [817, 109] on input "text" at bounding box center [864, 103] width 332 height 25
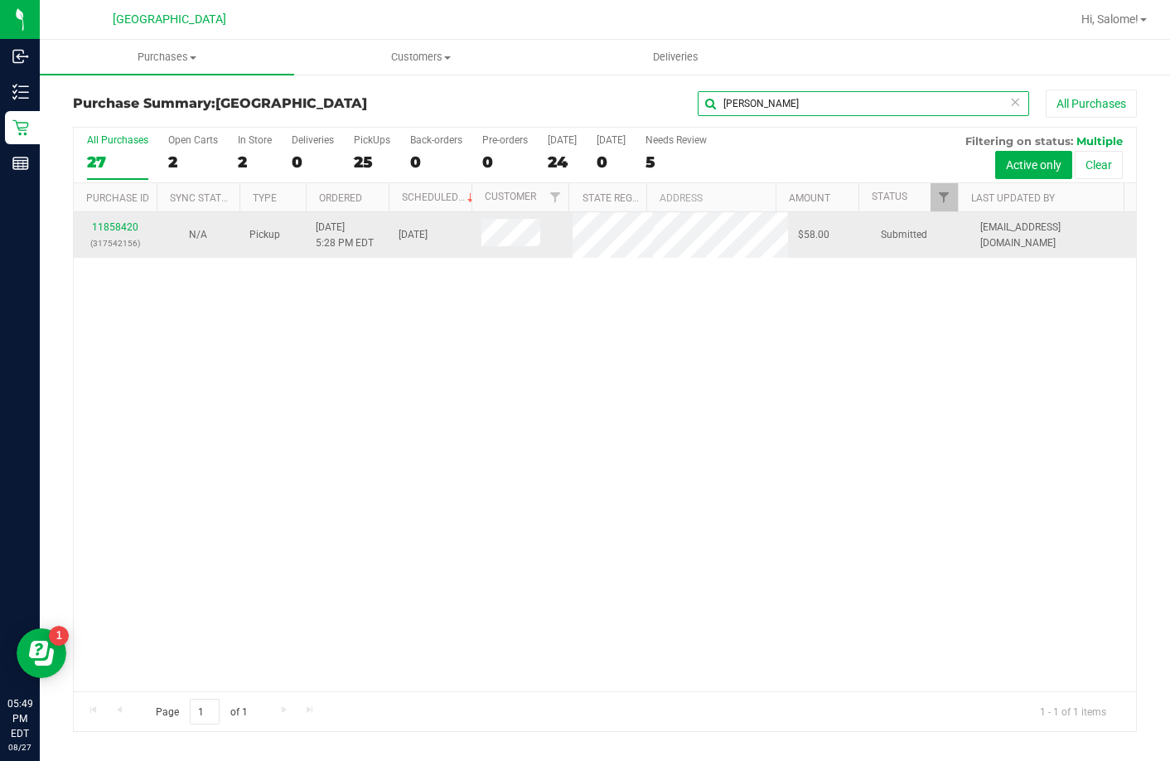
type input "daniel"
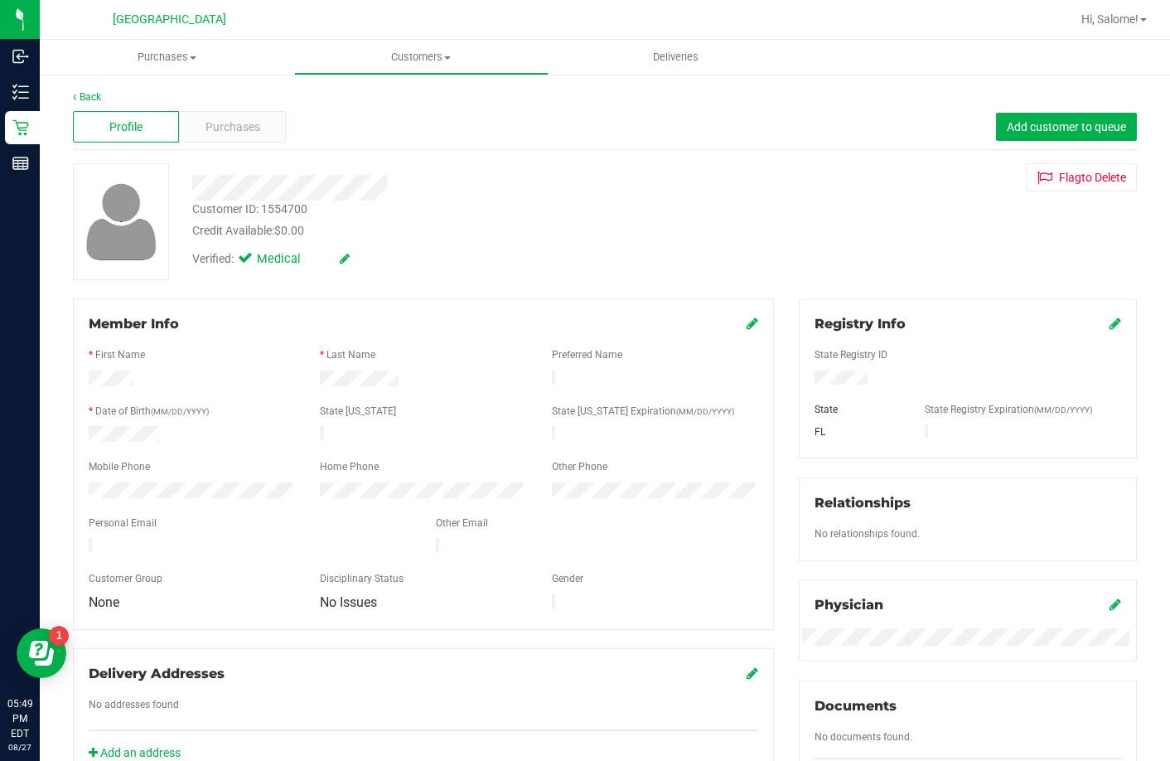
click at [281, 206] on div "Customer ID: 1554700" at bounding box center [249, 209] width 115 height 17
copy div "1554700"
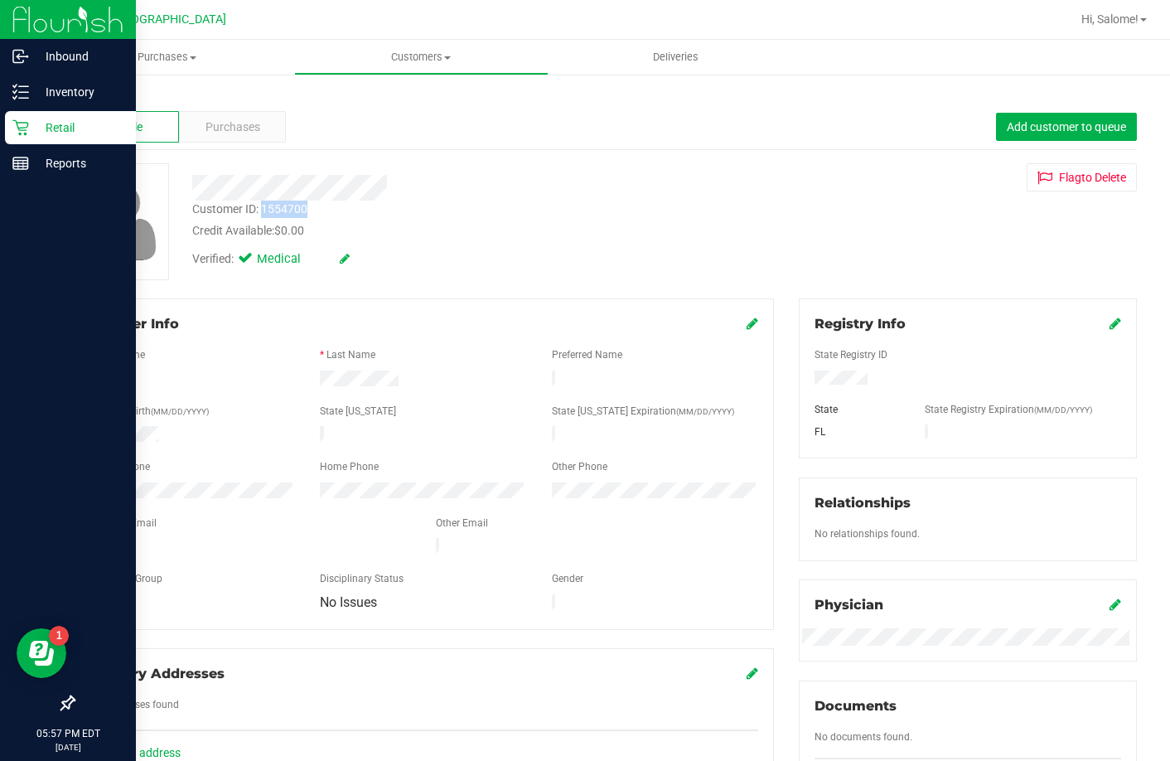
click at [10, 119] on div "Retail" at bounding box center [70, 127] width 131 height 33
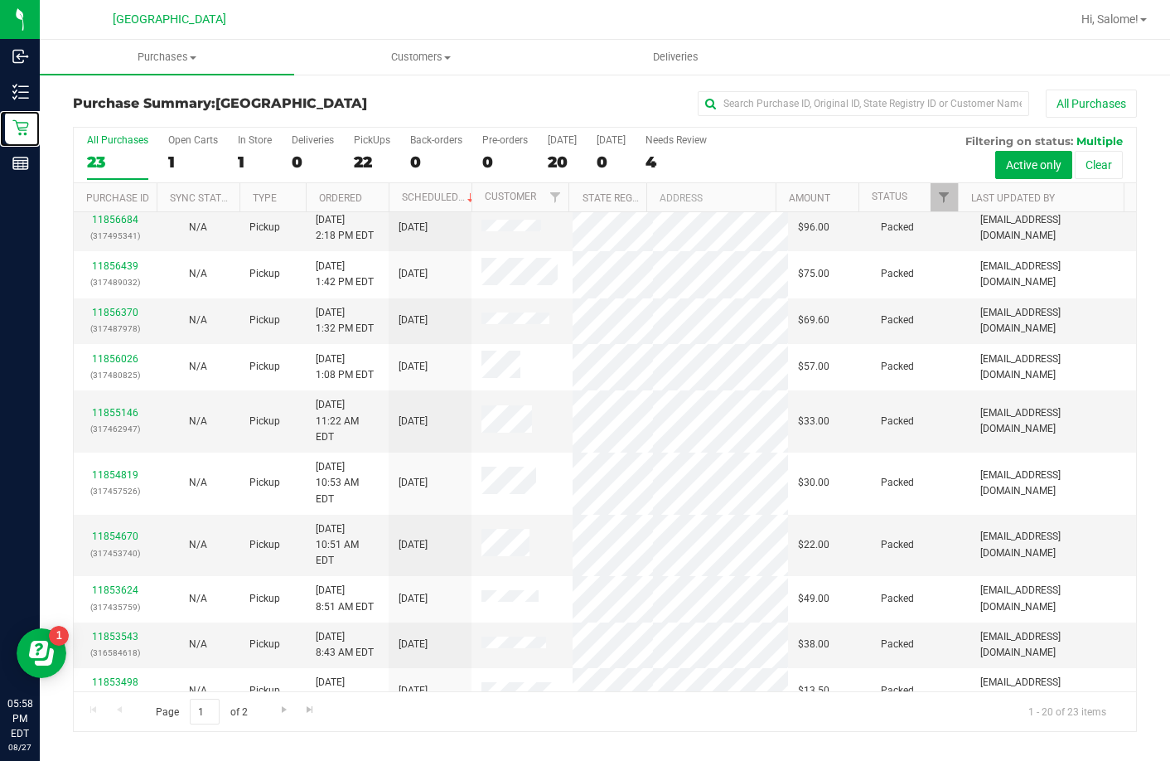
scroll to position [332, 0]
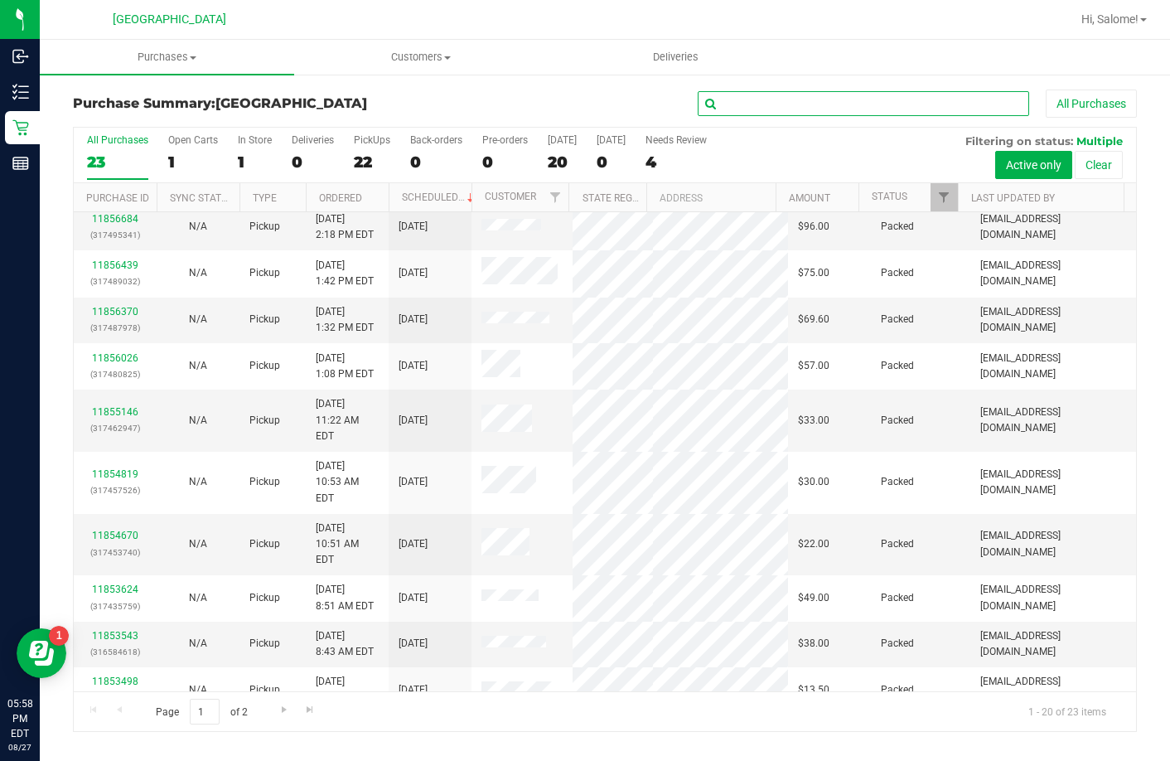
click at [856, 109] on input "text" at bounding box center [864, 103] width 332 height 25
type input "2688"
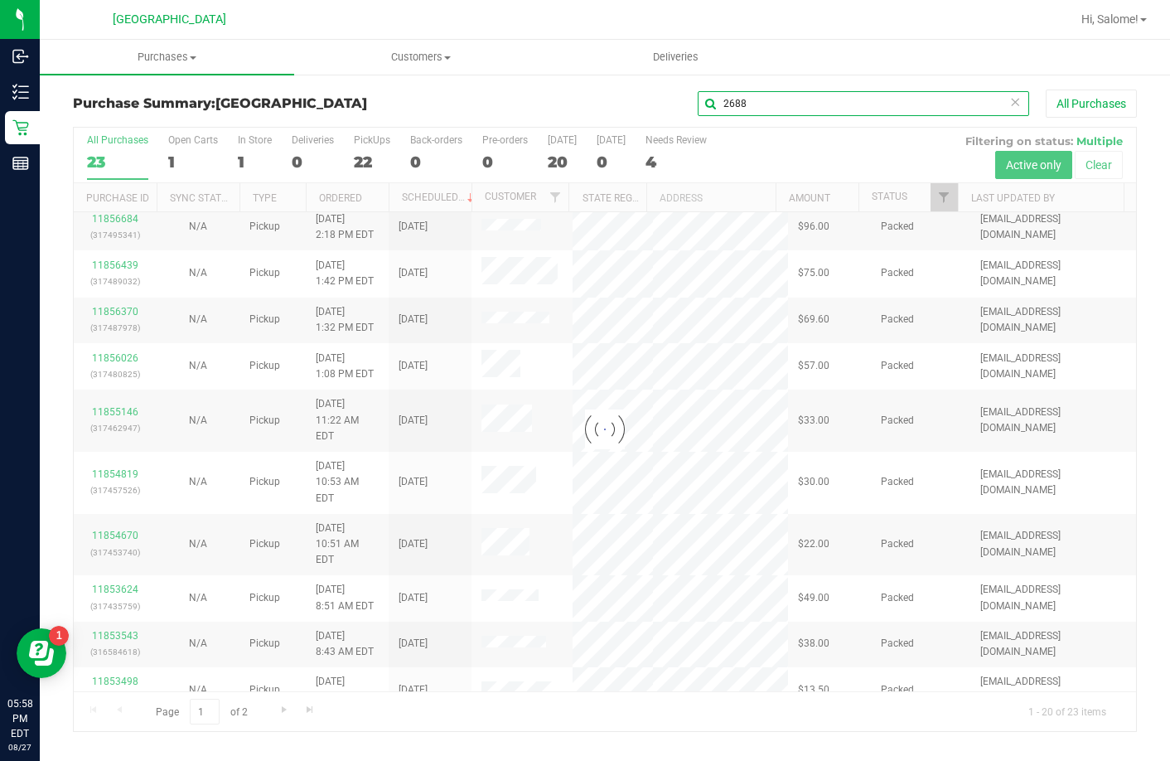
scroll to position [0, 0]
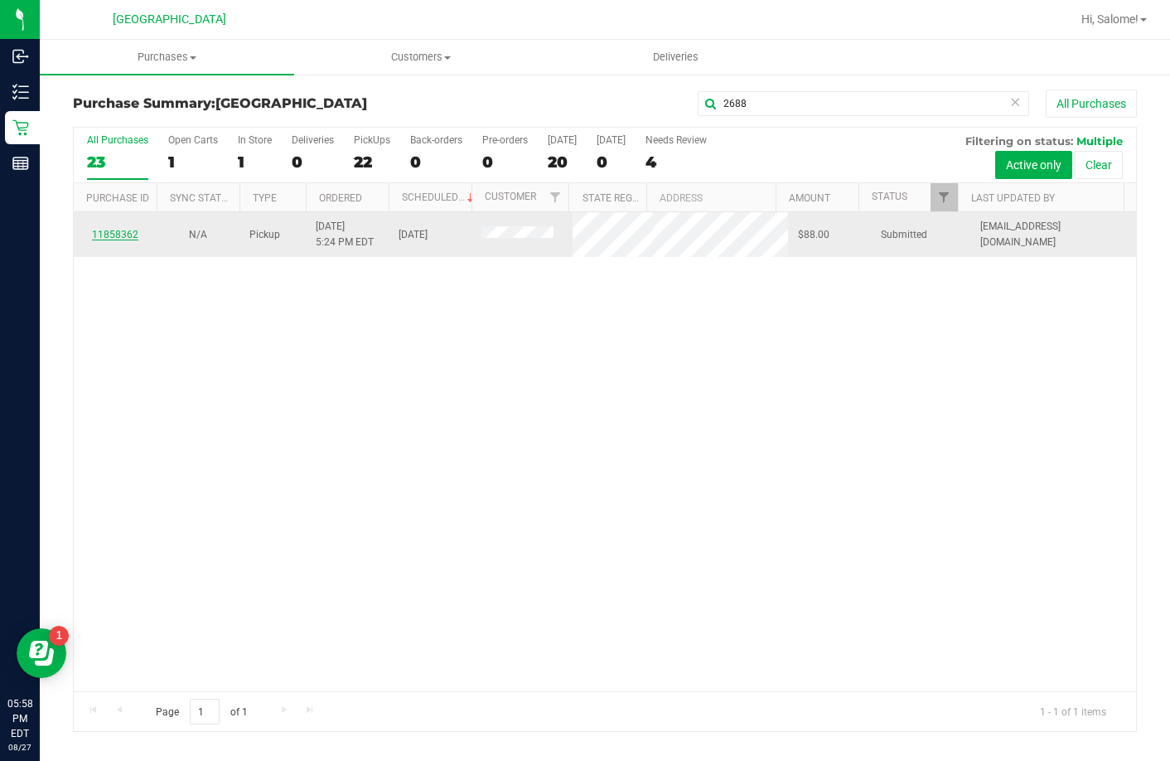
click at [119, 233] on link "11858362" at bounding box center [115, 235] width 46 height 12
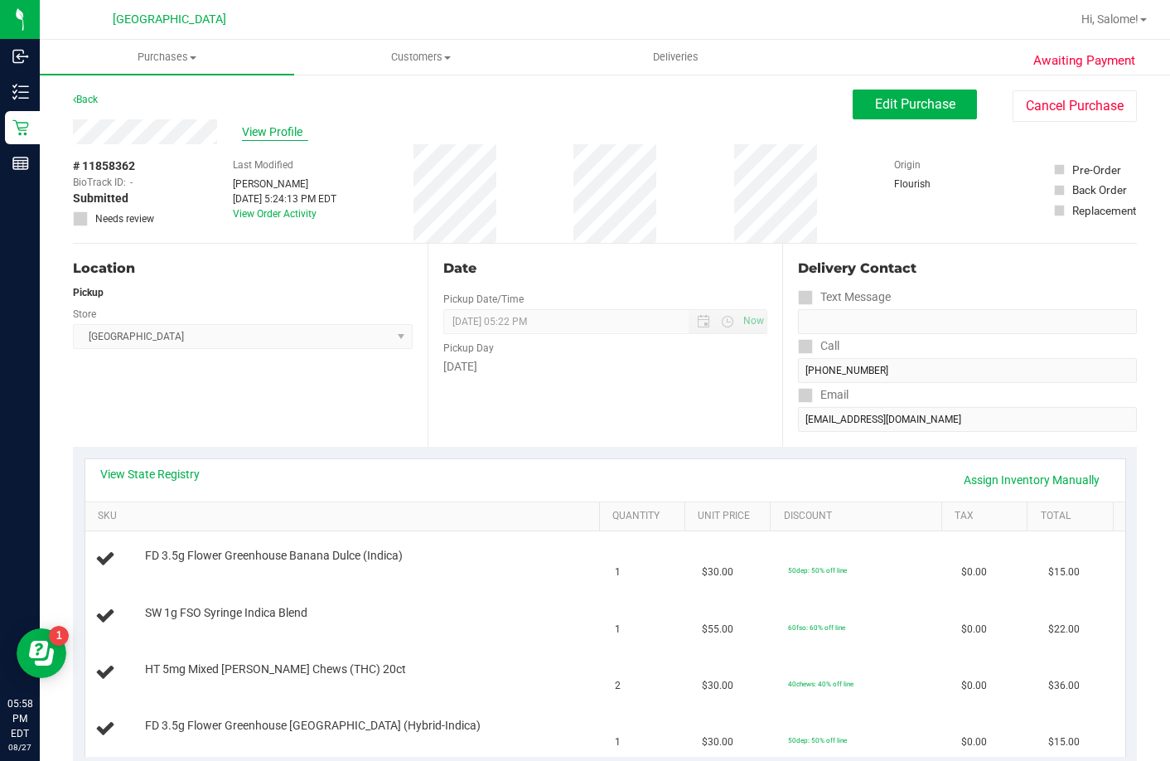
click at [254, 130] on span "View Profile" at bounding box center [275, 132] width 66 height 17
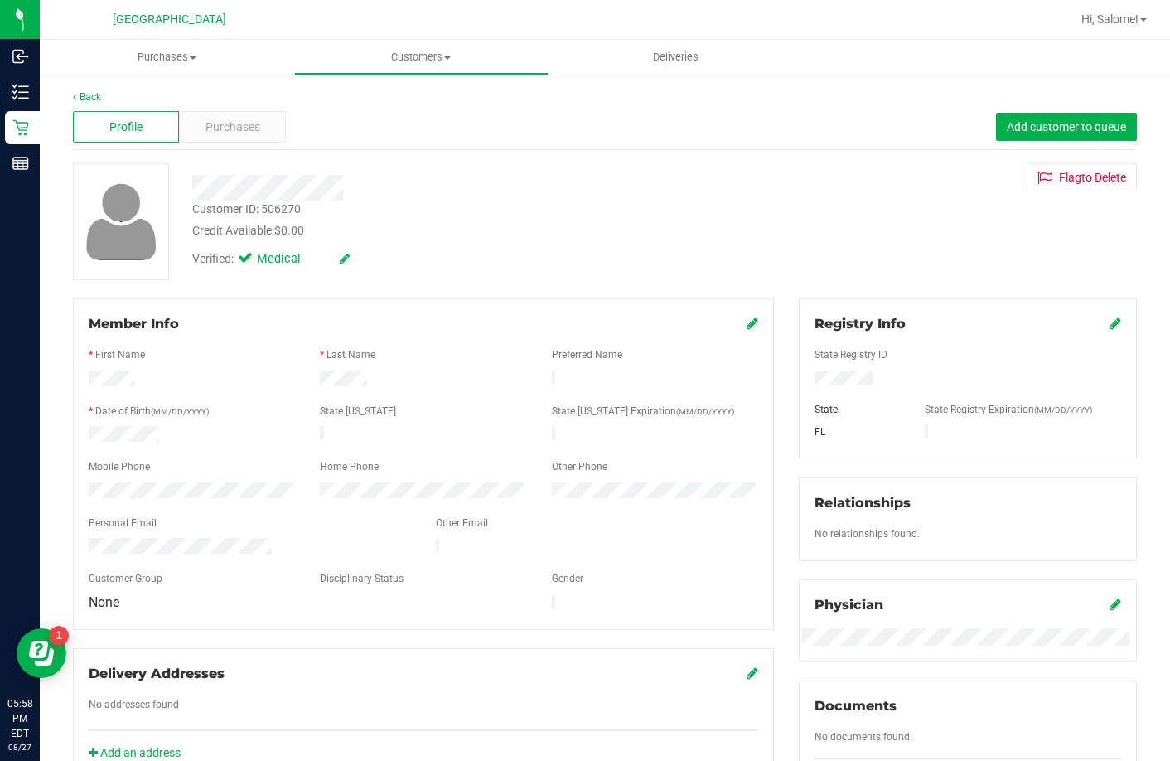
click at [293, 203] on div "Customer ID: 506270" at bounding box center [246, 209] width 109 height 17
copy div "506270"
